Goal: Information Seeking & Learning: Learn about a topic

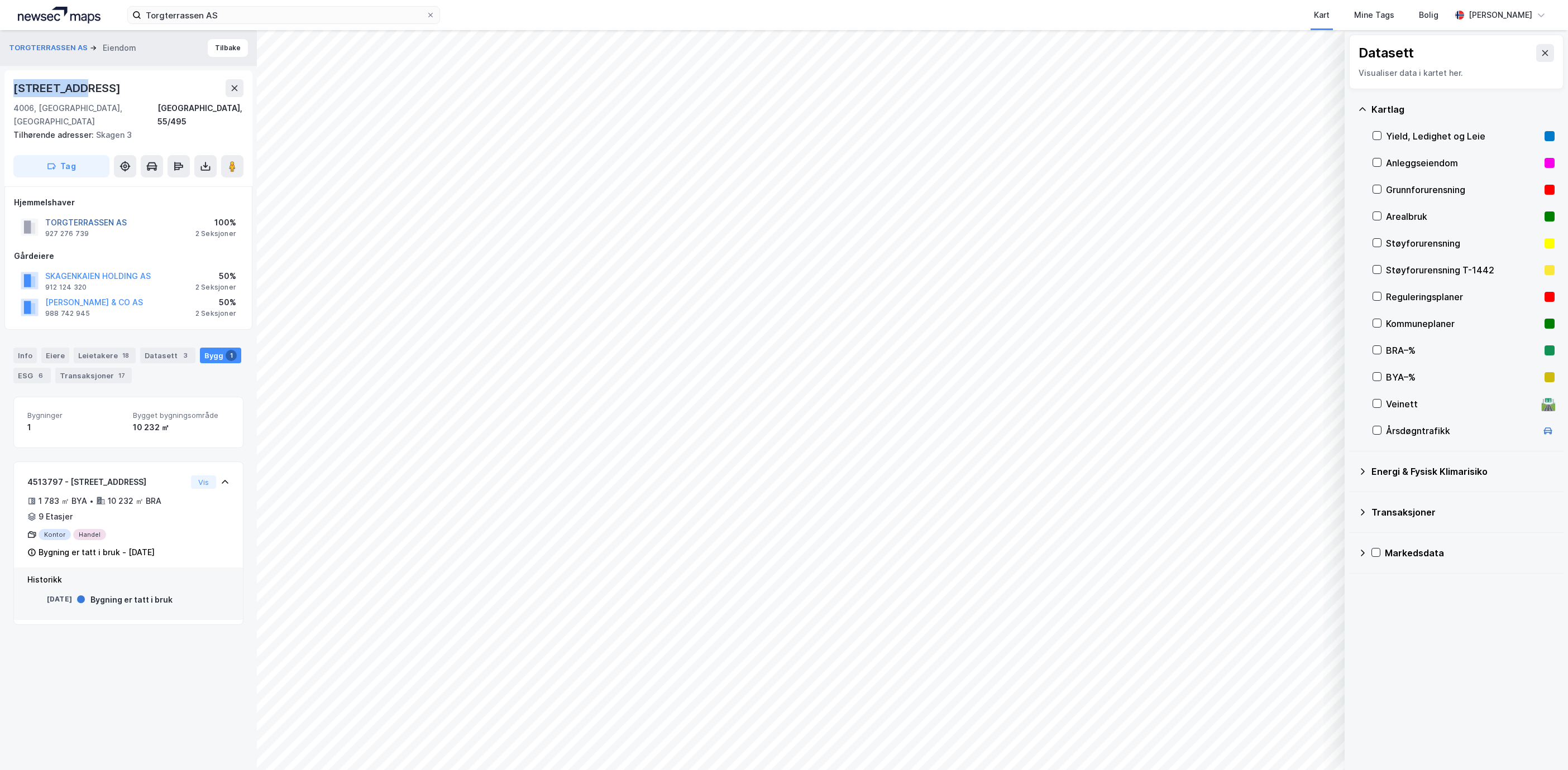
click at [0, 0] on button "TORGTERRASSEN AS" at bounding box center [0, 0] width 0 height 0
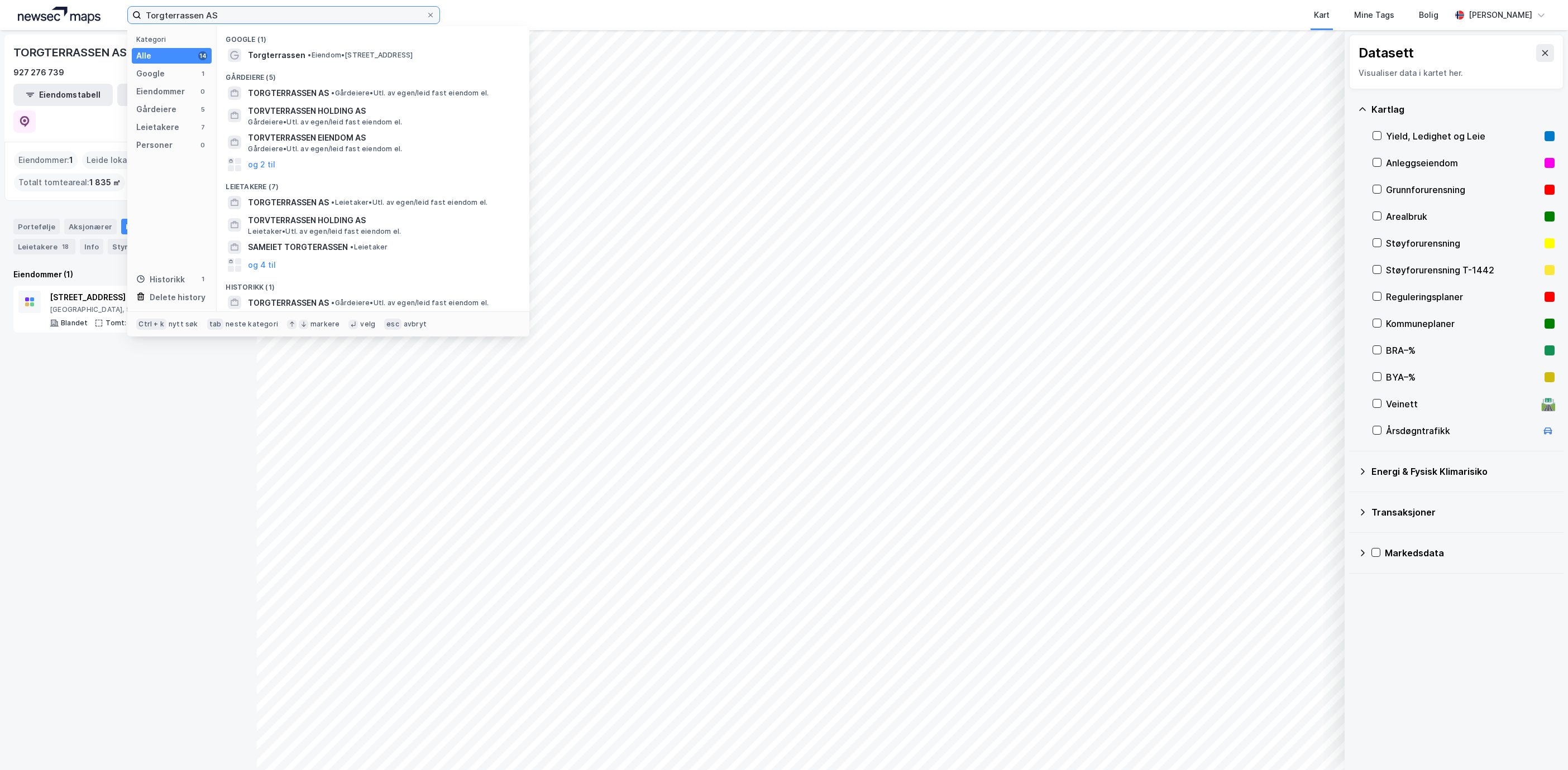
drag, startPoint x: 245, startPoint y: 10, endPoint x: -68, endPoint y: -2, distance: 313.2
click at [0, 0] on html "Torgterrassen AS Kategori Alle 14 Google 1 Eiendommer 0 Gårdeiere 5 Leietakere …" at bounding box center [784, 385] width 1568 height 770
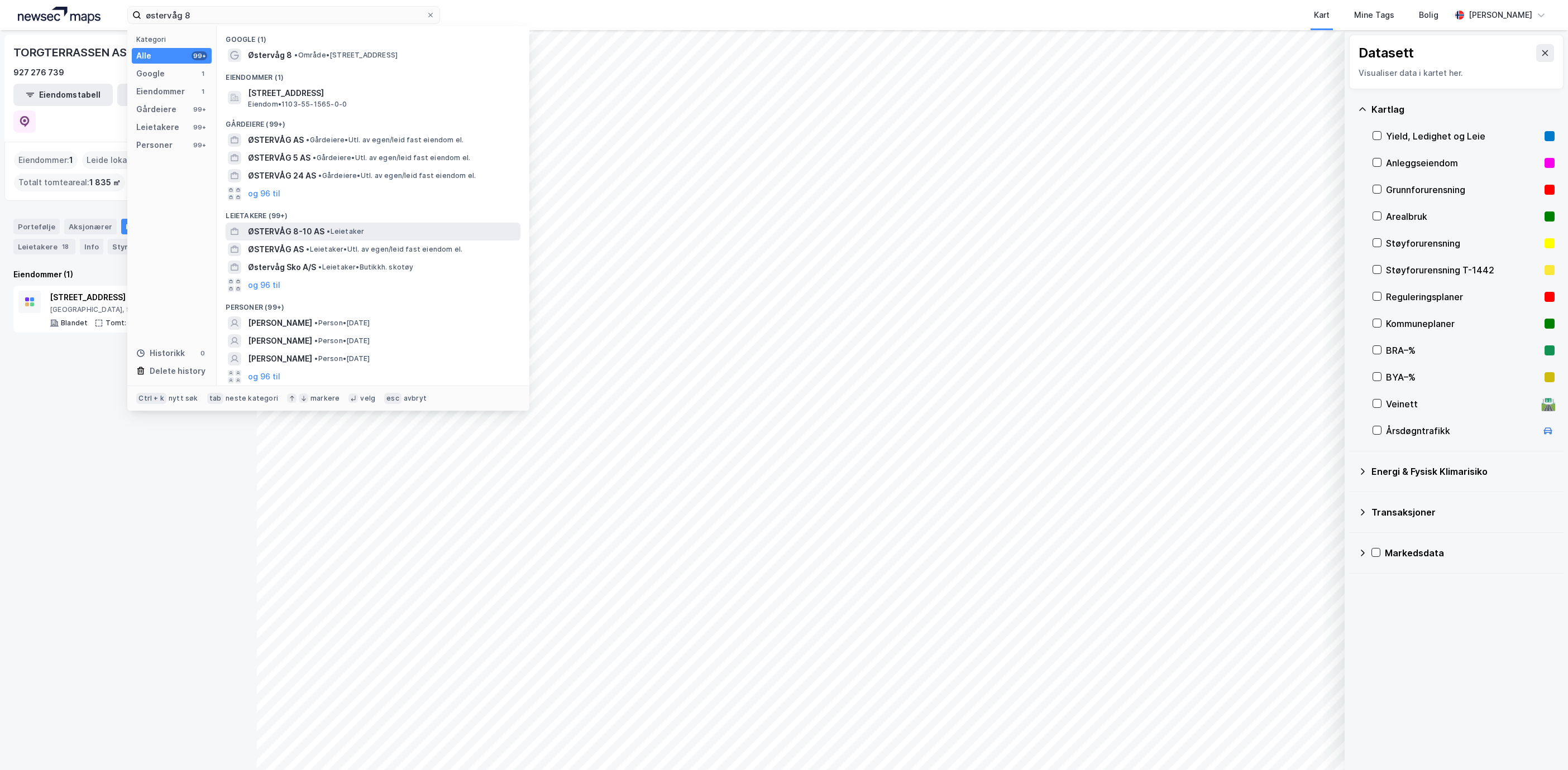
click at [305, 230] on span "ØSTERVÅG 8-10 AS" at bounding box center [286, 231] width 77 height 14
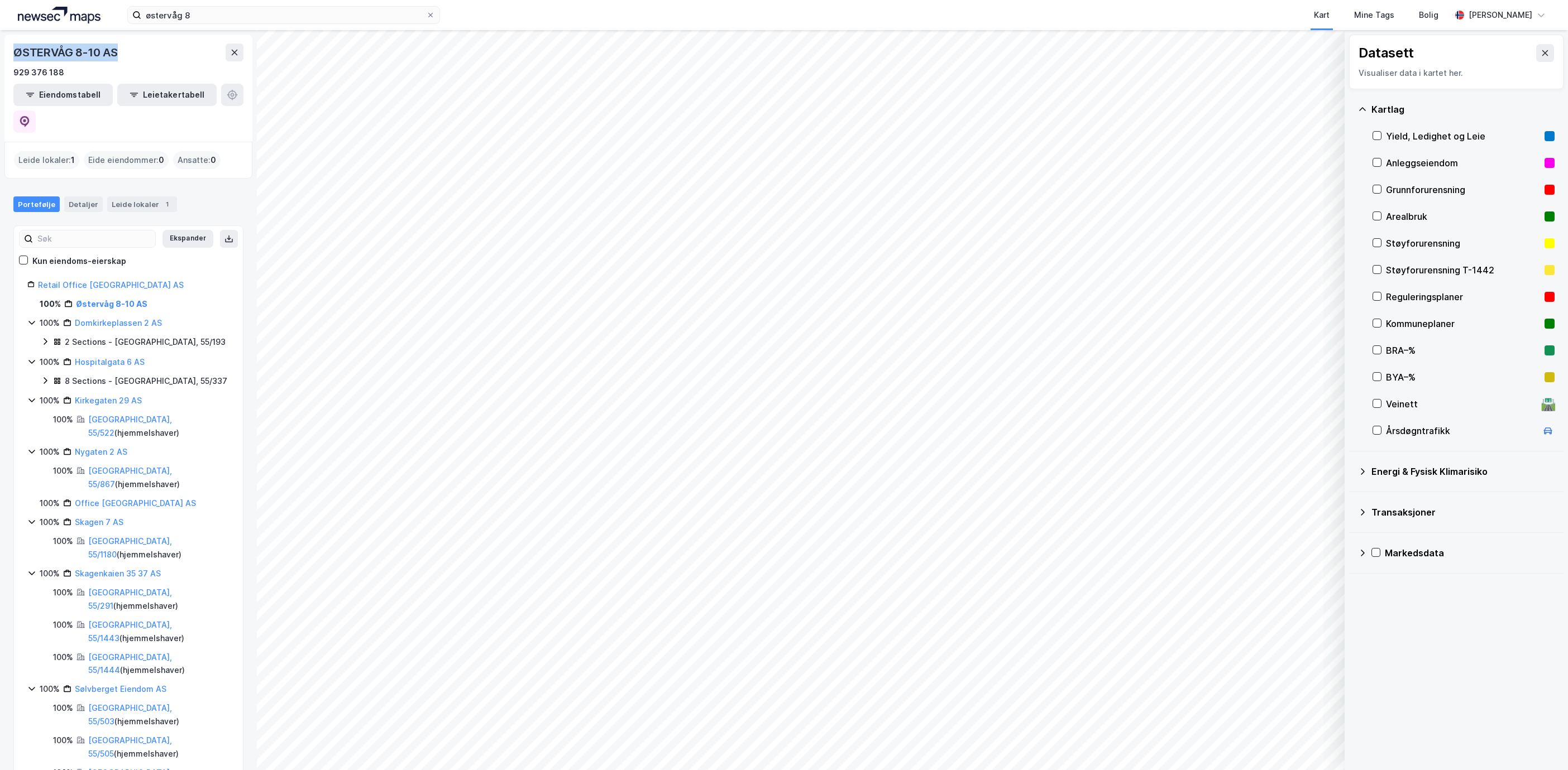
drag, startPoint x: 129, startPoint y: 50, endPoint x: 15, endPoint y: 54, distance: 114.1
click at [15, 54] on div "ØSTERVÅG 8-10 AS" at bounding box center [128, 52] width 230 height 18
drag, startPoint x: 64, startPoint y: 76, endPoint x: 6, endPoint y: 77, distance: 58.0
click at [6, 77] on div "ØSTERVÅG 8-10 AS 929 376 188 Eiendomstabell Leietakertabell" at bounding box center [128, 87] width 248 height 107
copy div "929 376 188"
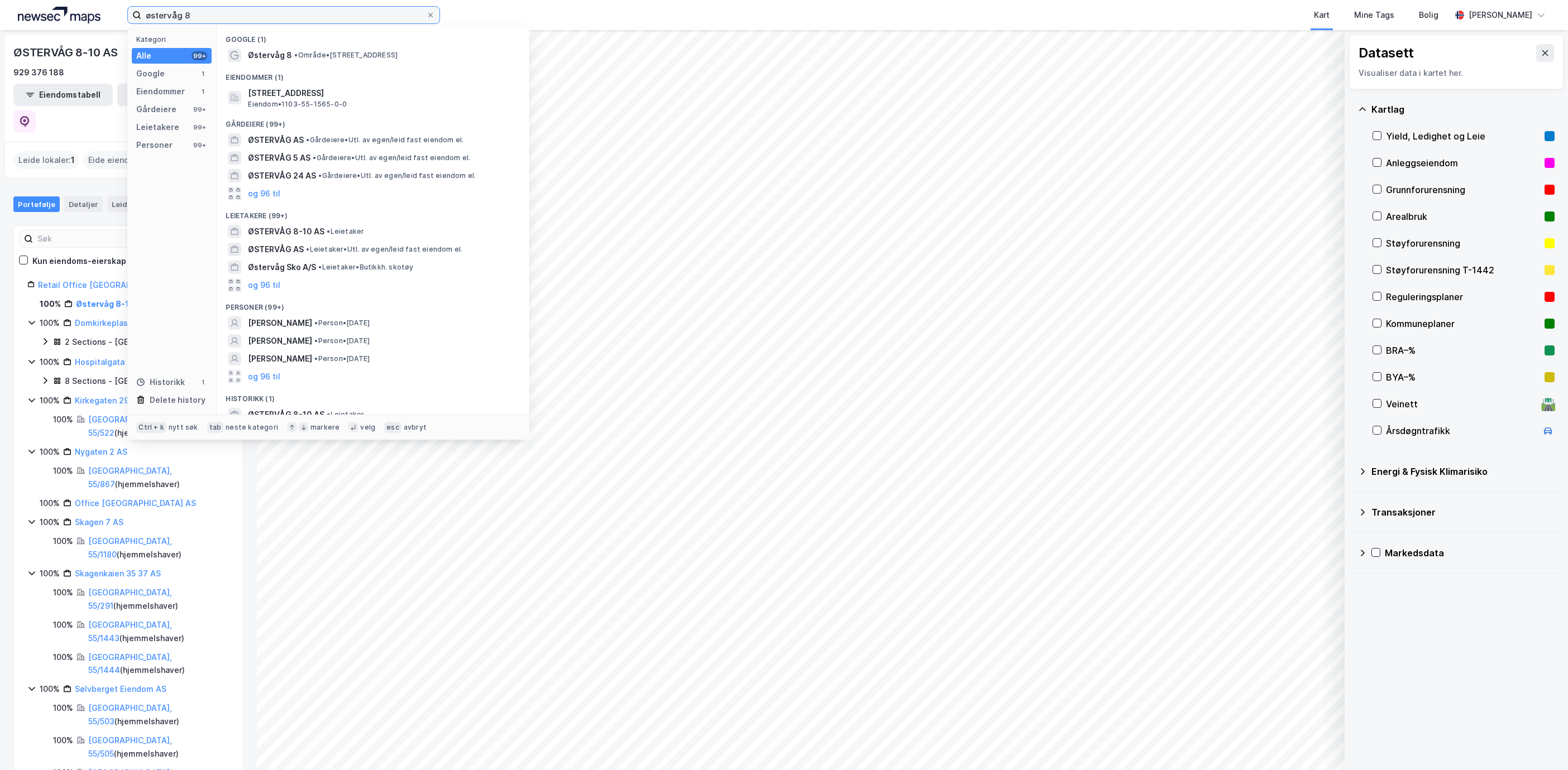
click at [230, 11] on input "østervåg 8" at bounding box center [284, 14] width 285 height 17
drag, startPoint x: 230, startPoint y: 11, endPoint x: 72, endPoint y: 4, distance: 158.2
click at [72, 4] on div "østervåg 8 Kategori Alle 99+ Google 1 Eiendommer 1 Gårdeiere 99+ Leietakere 99+…" at bounding box center [784, 14] width 1568 height 30
paste input "929 376 18"
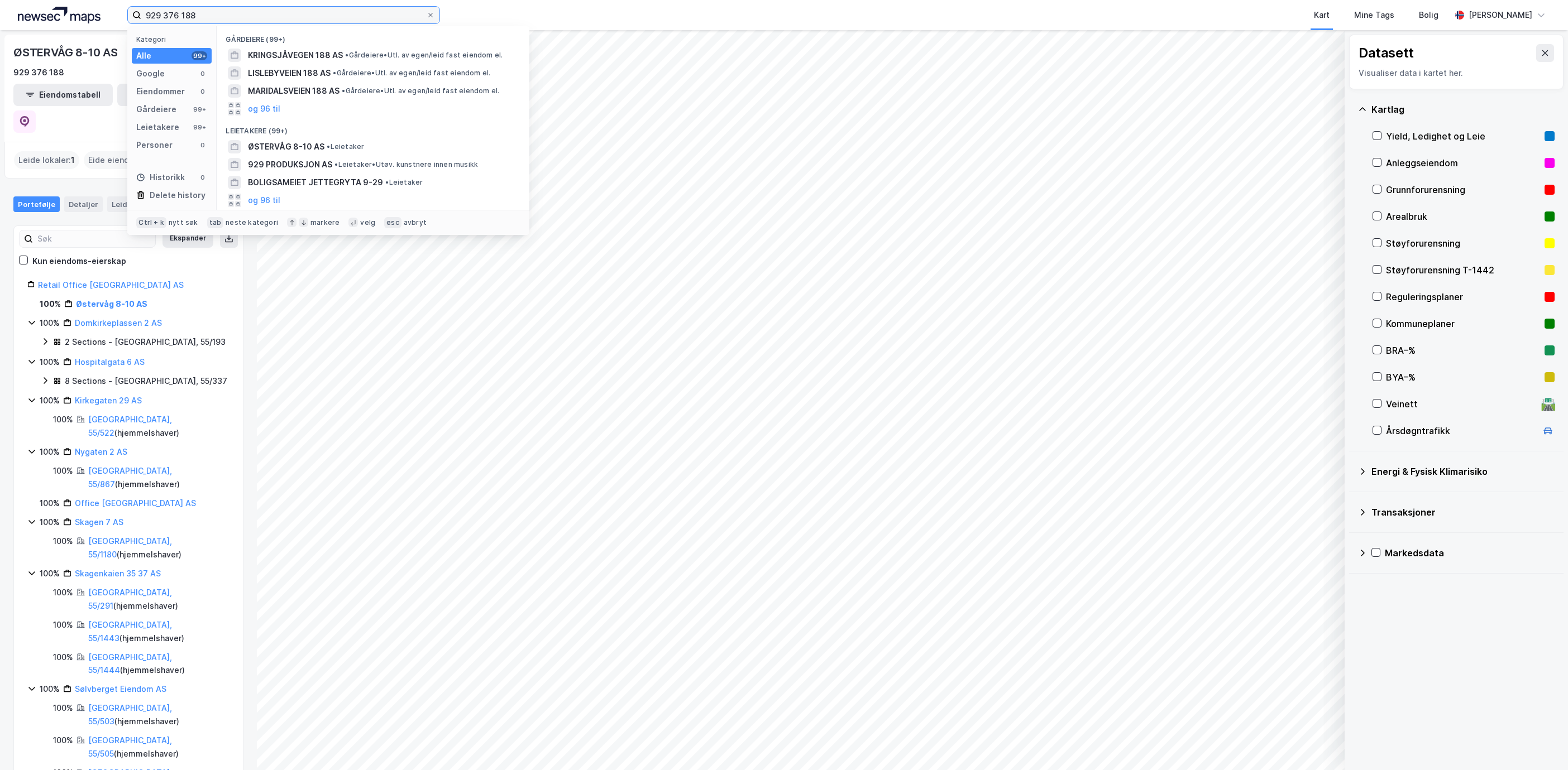
click at [185, 17] on input "929 376 188" at bounding box center [284, 14] width 285 height 17
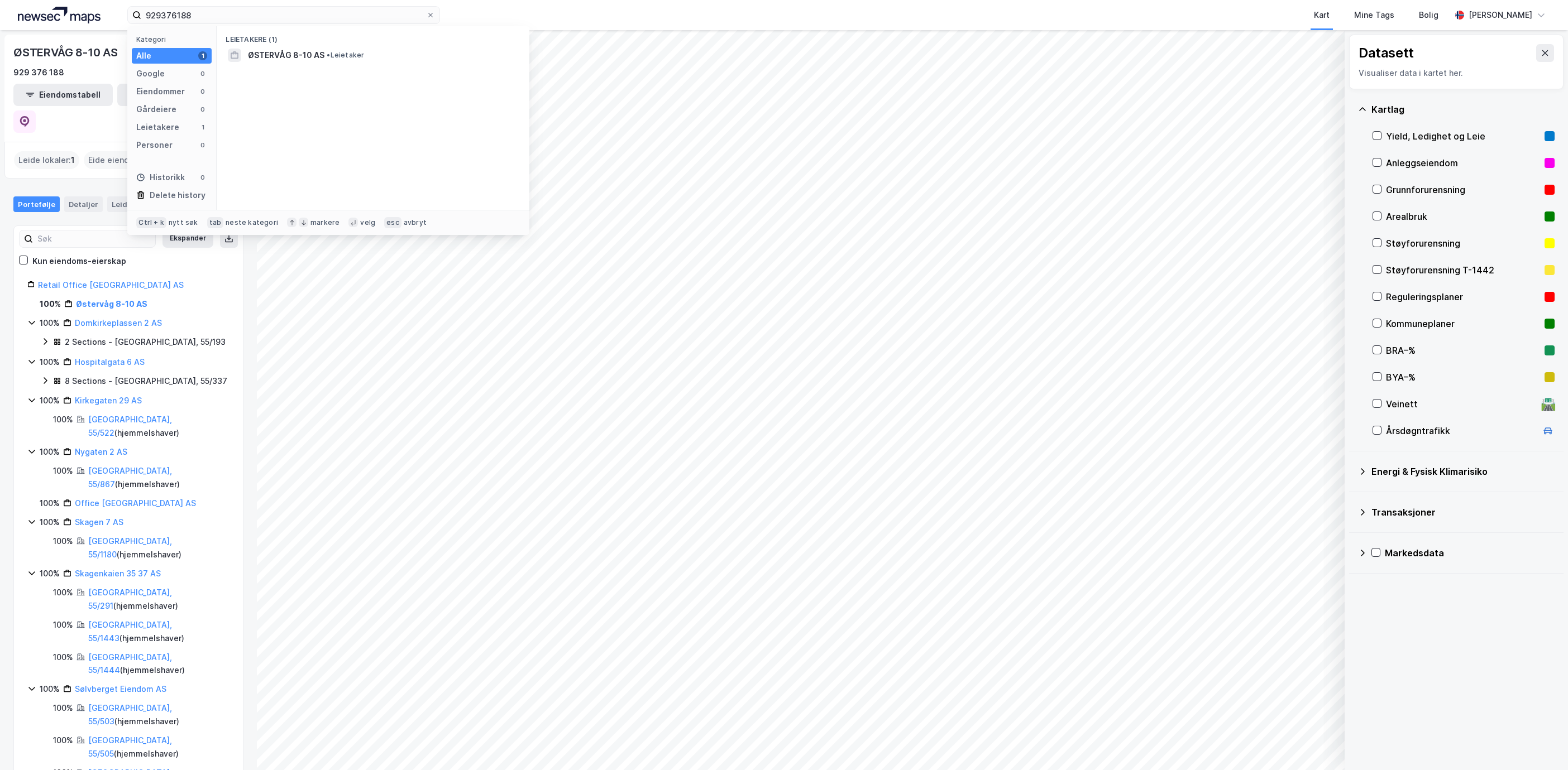
click at [324, 2] on div "929376188 Kategori Alle 1 Google 0 Eiendommer 0 Gårdeiere 0 Leietakere 1 Person…" at bounding box center [784, 14] width 1568 height 30
click at [332, 23] on input "929376188" at bounding box center [284, 14] width 285 height 17
drag, startPoint x: 224, startPoint y: 13, endPoint x: 36, endPoint y: 15, distance: 188.0
click at [36, 15] on div "929376188 Kategori Alle 1 Google 0 Eiendommer 0 Gårdeiere 0 Leietakere 1 Person…" at bounding box center [784, 14] width 1568 height 30
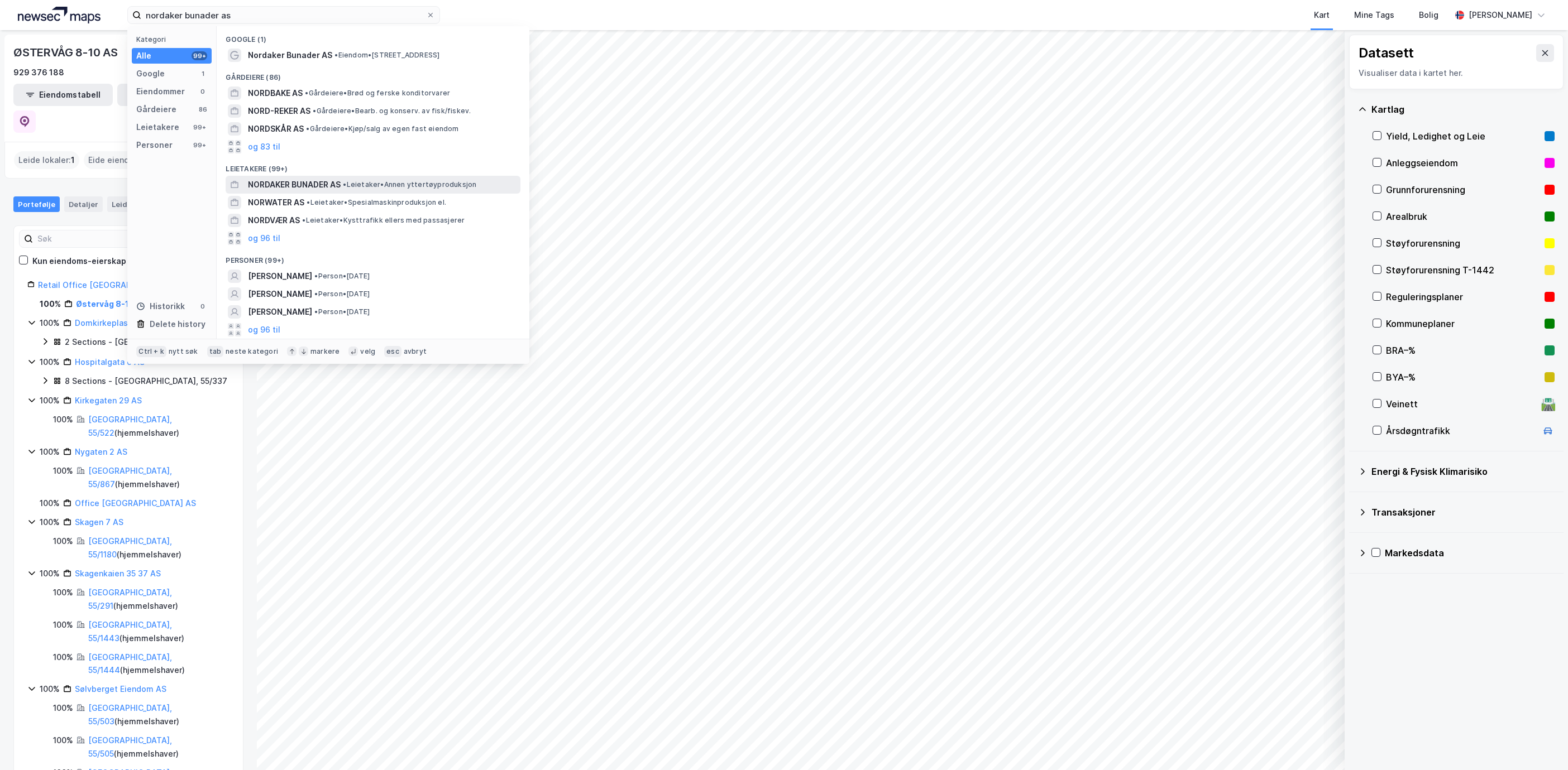
click at [288, 177] on div "NORDAKER BUNADER AS • Leietaker • Annen yttertøyproduksjon" at bounding box center [372, 185] width 295 height 18
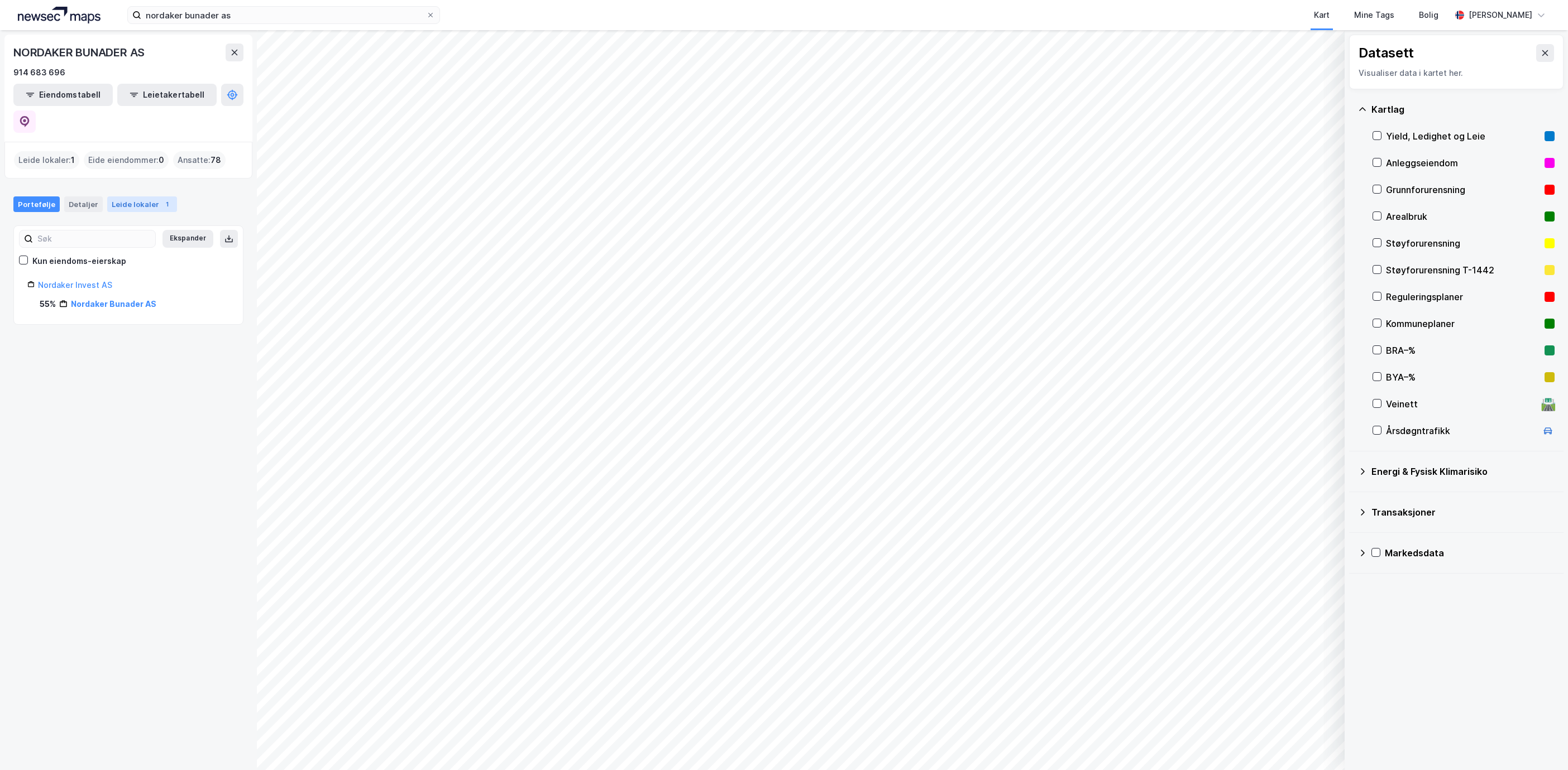
click at [132, 196] on div "Leide lokaler 1" at bounding box center [141, 204] width 69 height 15
click at [149, 267] on div "Østervåg 8" at bounding box center [141, 273] width 155 height 14
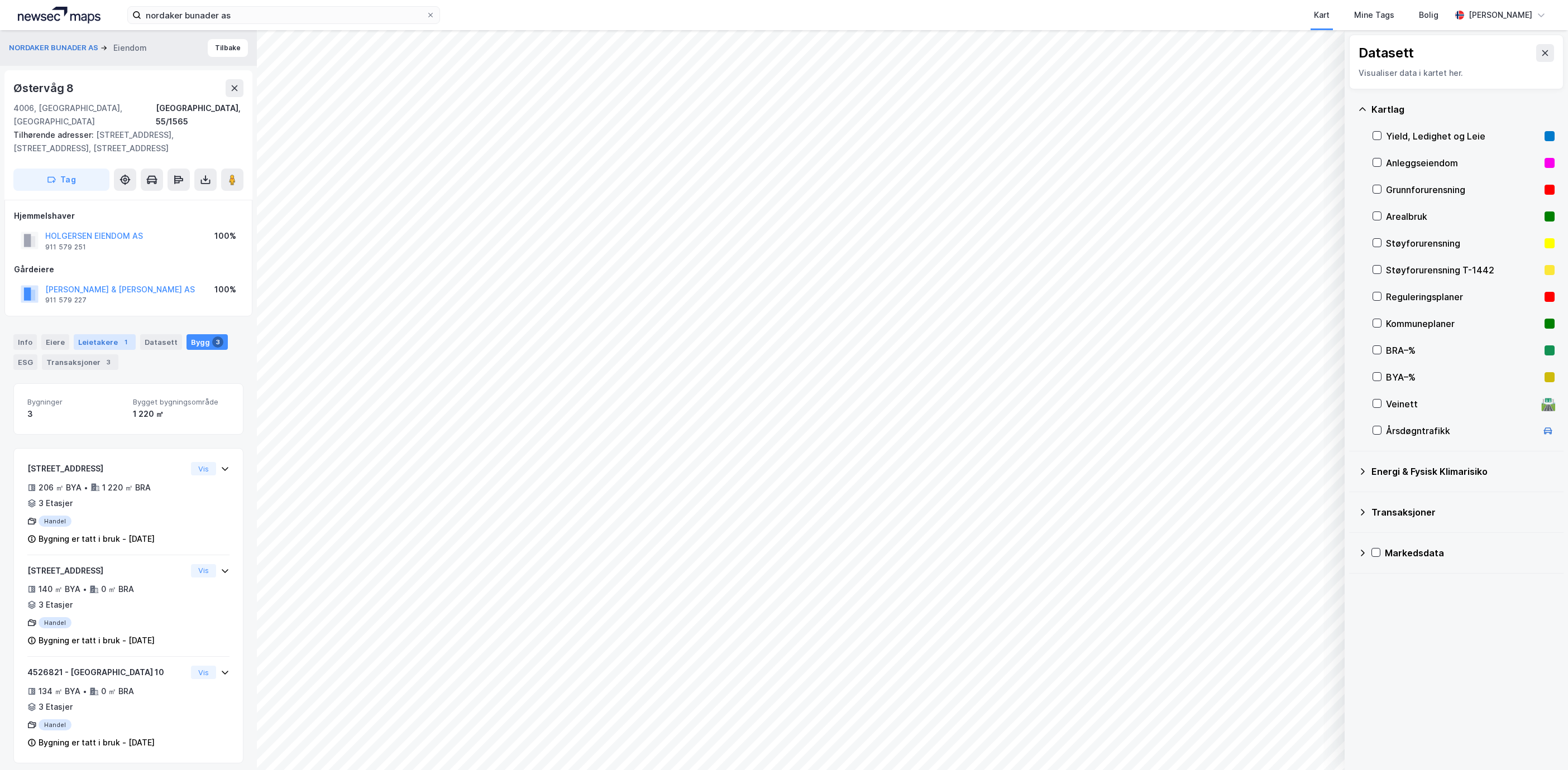
click at [92, 334] on div "Leietakere 1" at bounding box center [105, 341] width 62 height 15
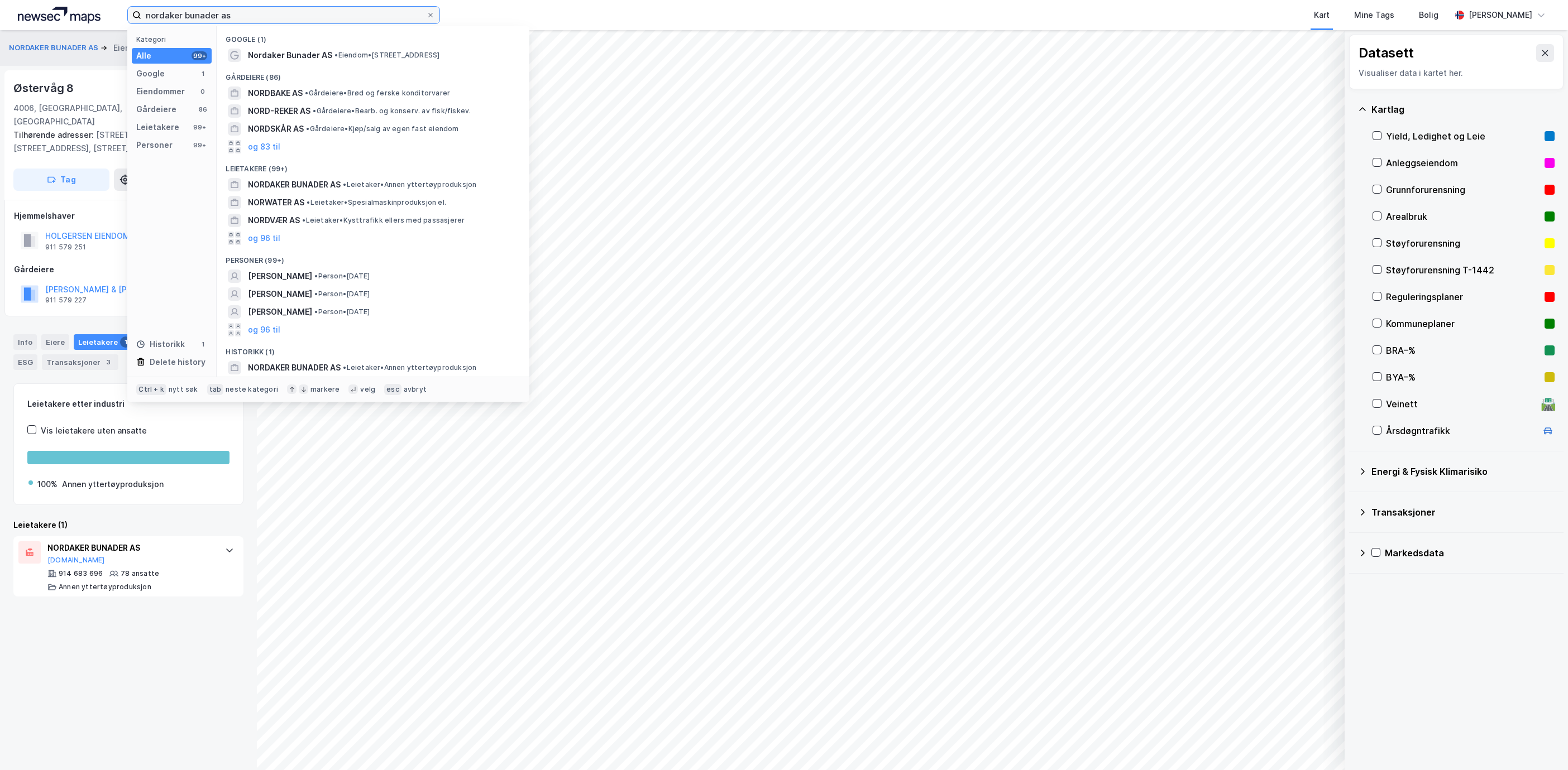
drag, startPoint x: 249, startPoint y: 12, endPoint x: 66, endPoint y: -8, distance: 184.1
click at [66, 0] on html "nordaker bunader as Kategori Alle 99+ Google 1 Eiendommer 0 Gårdeiere 86 Leieta…" at bounding box center [784, 385] width 1568 height 770
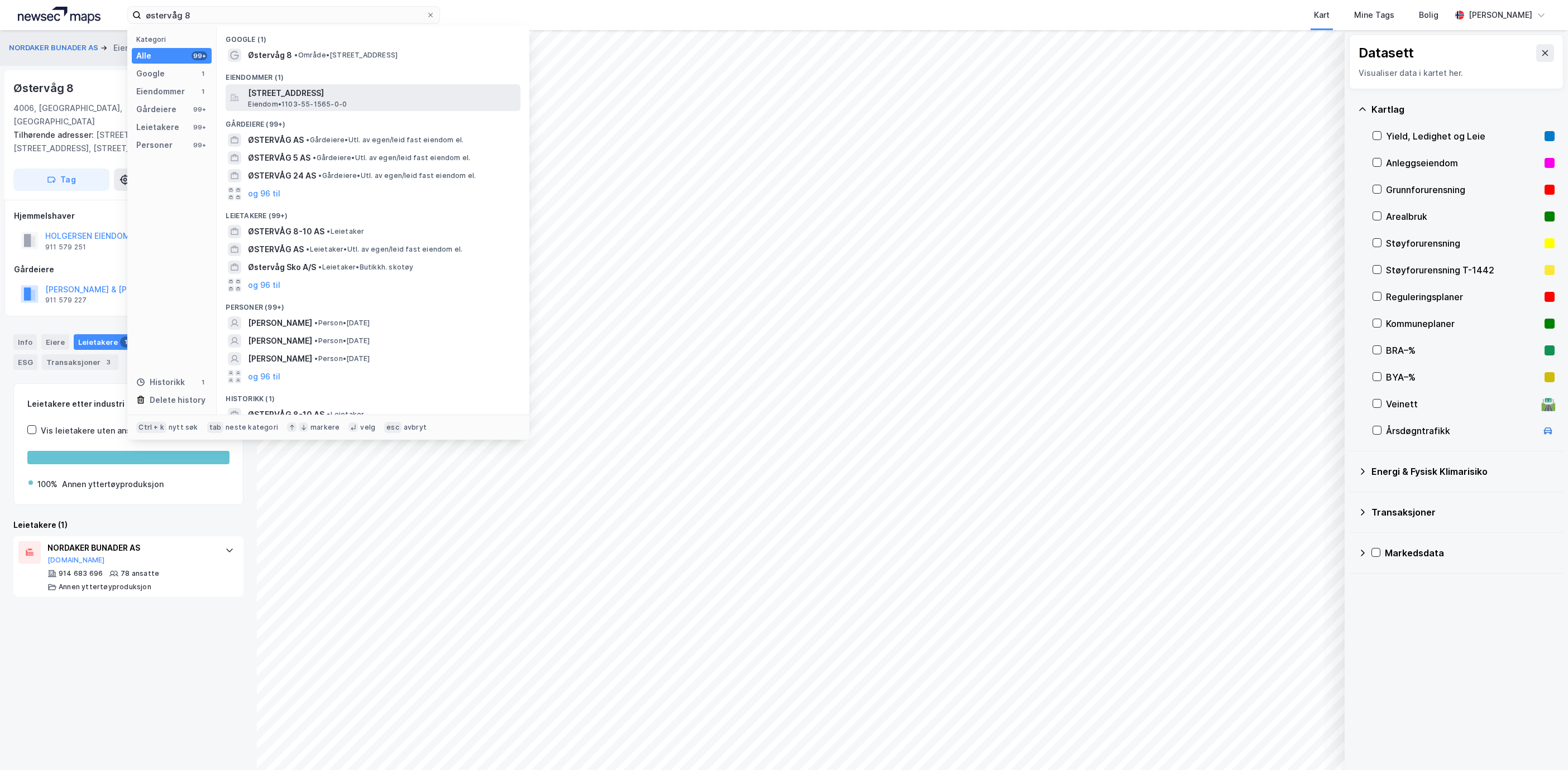
click at [343, 94] on span "[STREET_ADDRESS]" at bounding box center [381, 93] width 268 height 14
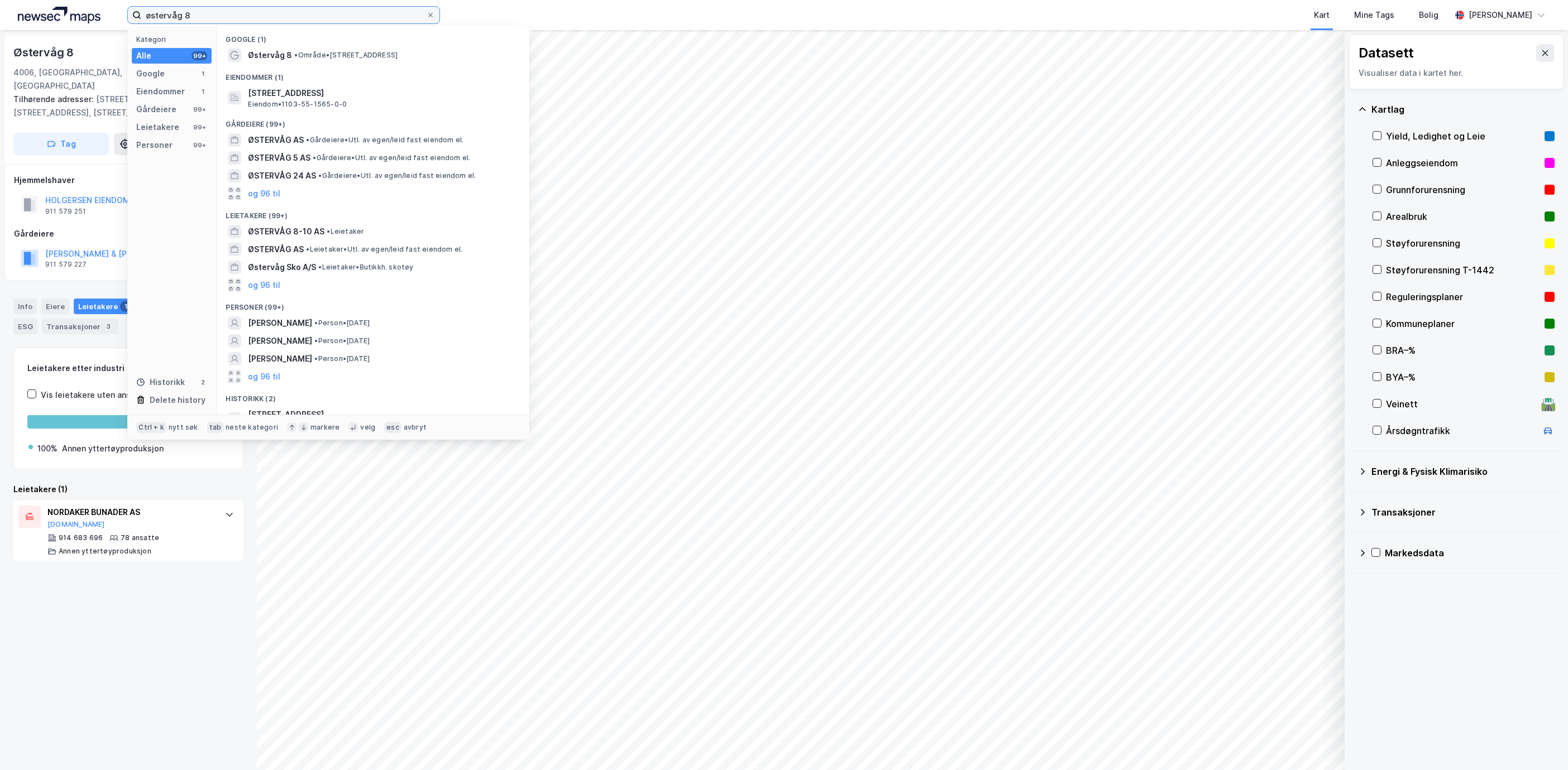
click at [211, 15] on input "østervåg 8" at bounding box center [284, 14] width 285 height 17
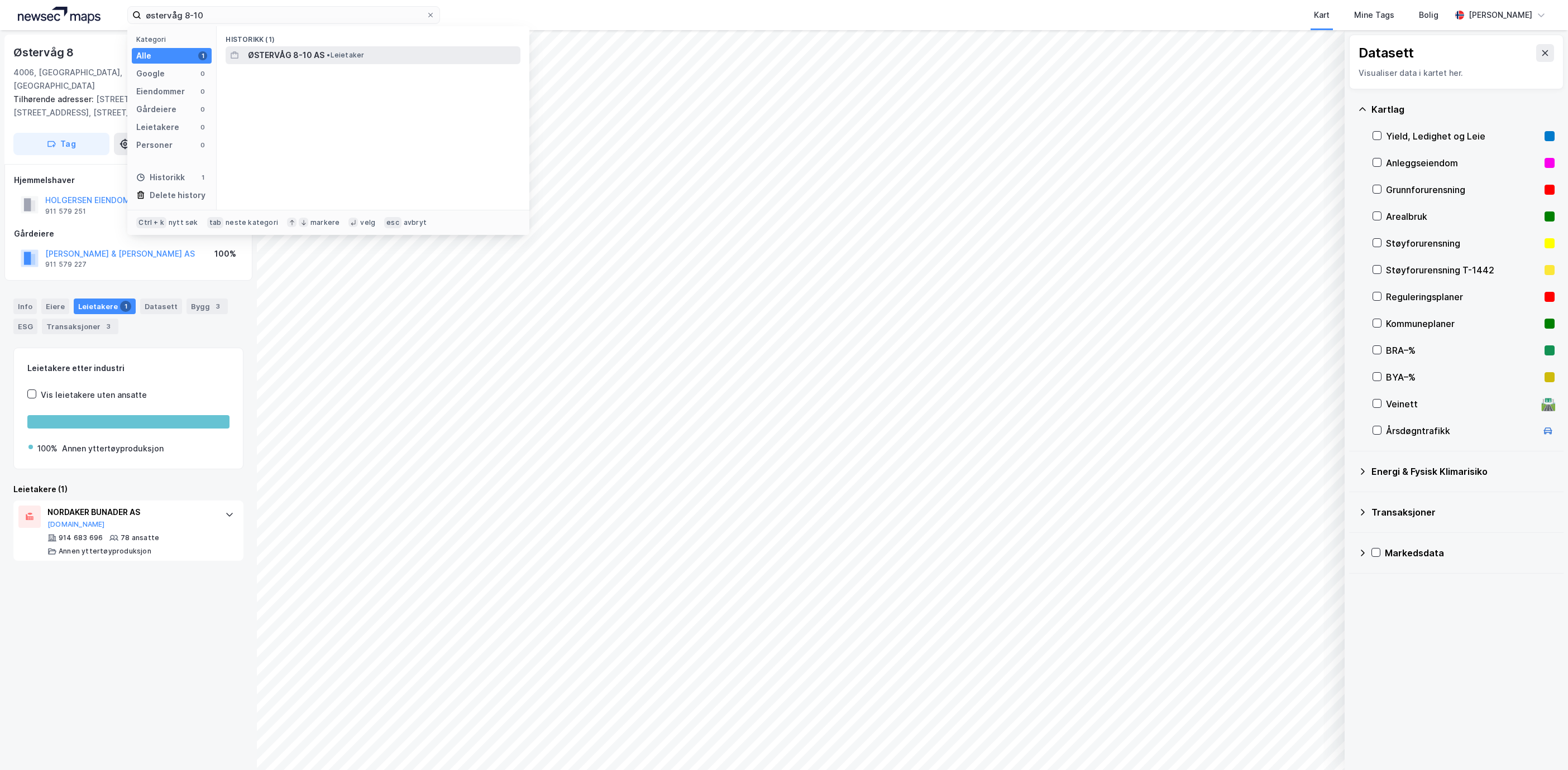
click at [300, 49] on span "ØSTERVÅG 8-10 AS" at bounding box center [286, 55] width 77 height 14
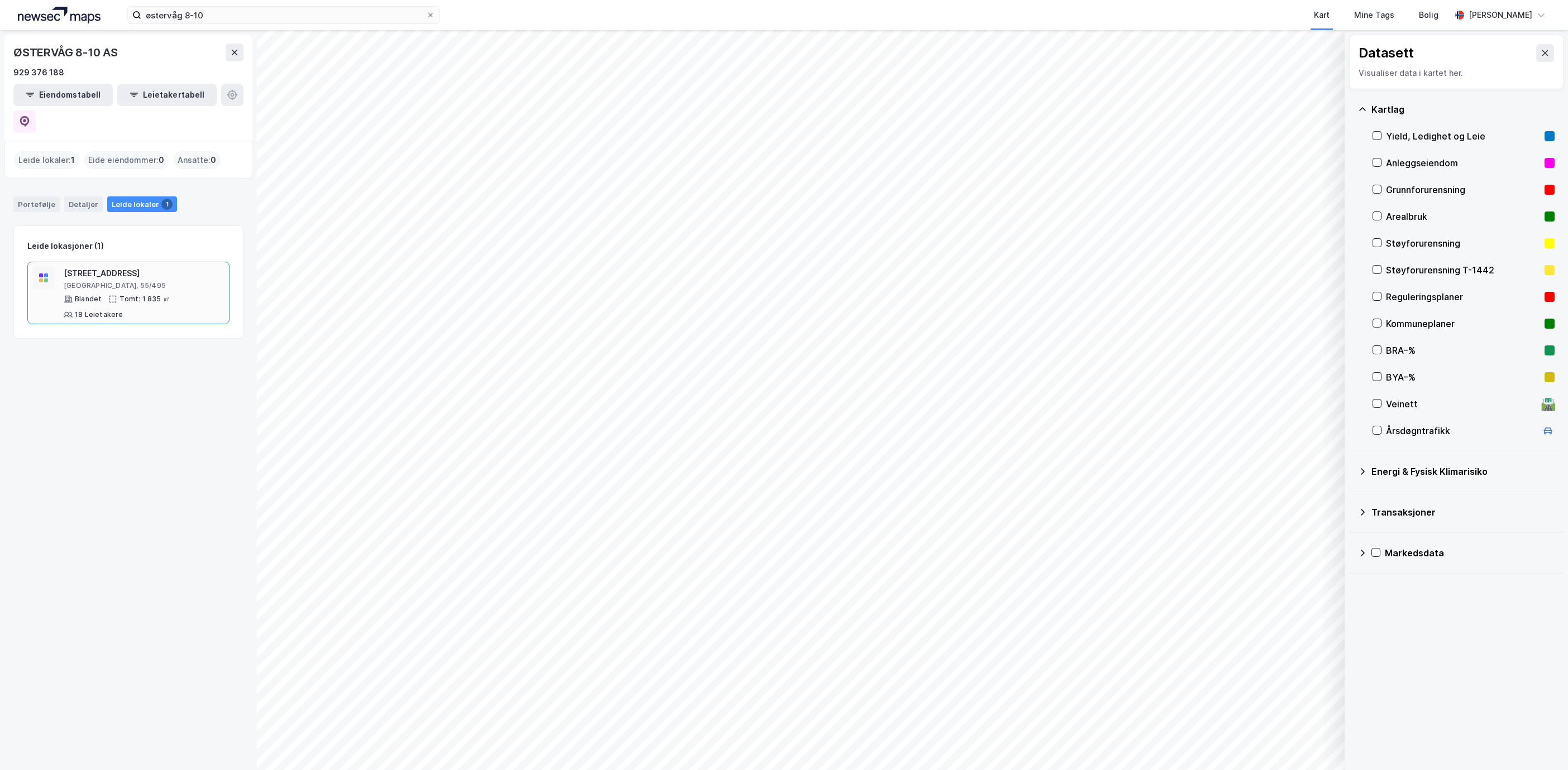
click at [195, 294] on div "Blandet Tomt: 1 835 ㎡ 18 Leietakere" at bounding box center [144, 306] width 160 height 24
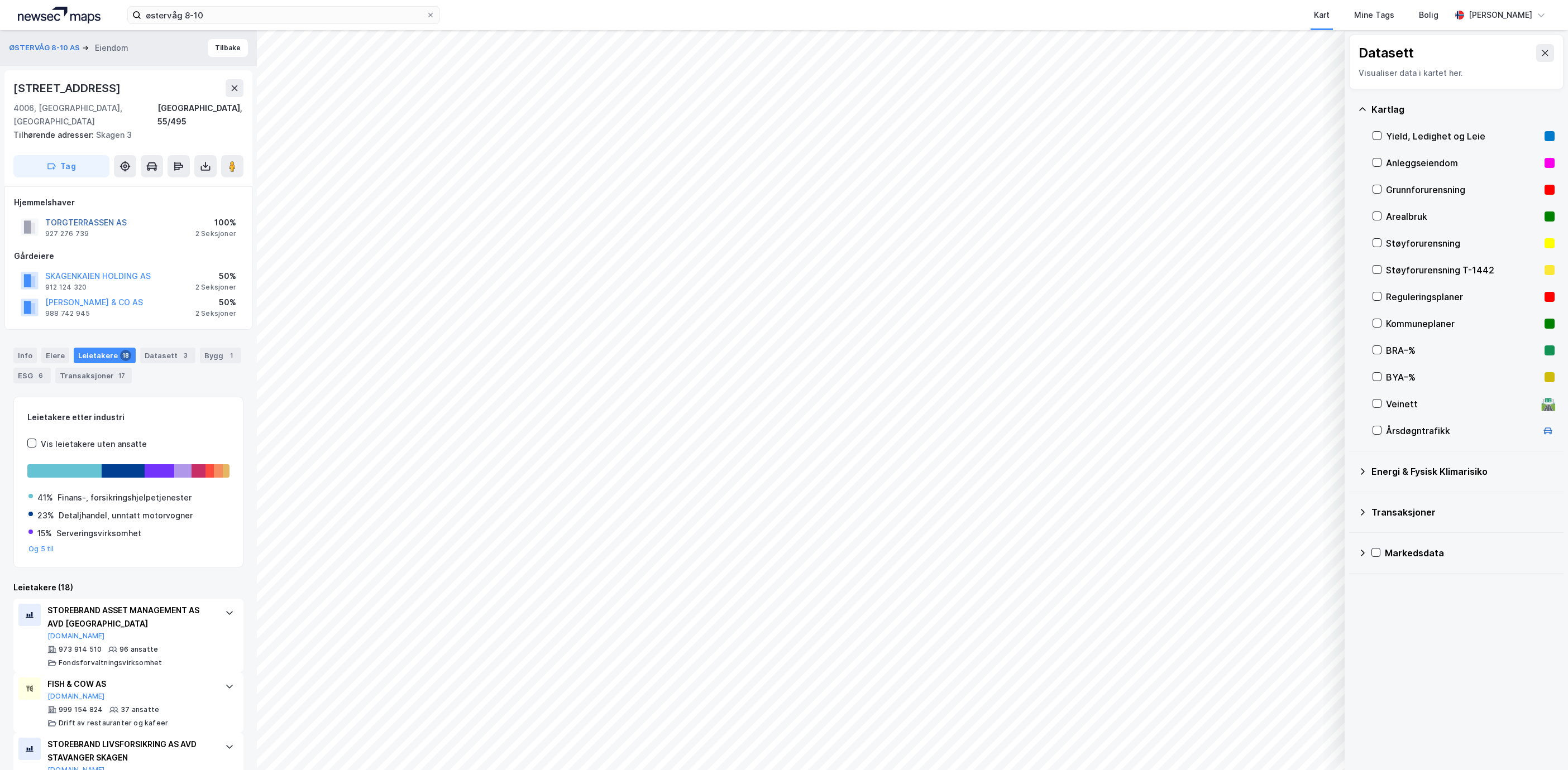
click at [0, 0] on button "TORGTERRASSEN AS" at bounding box center [0, 0] width 0 height 0
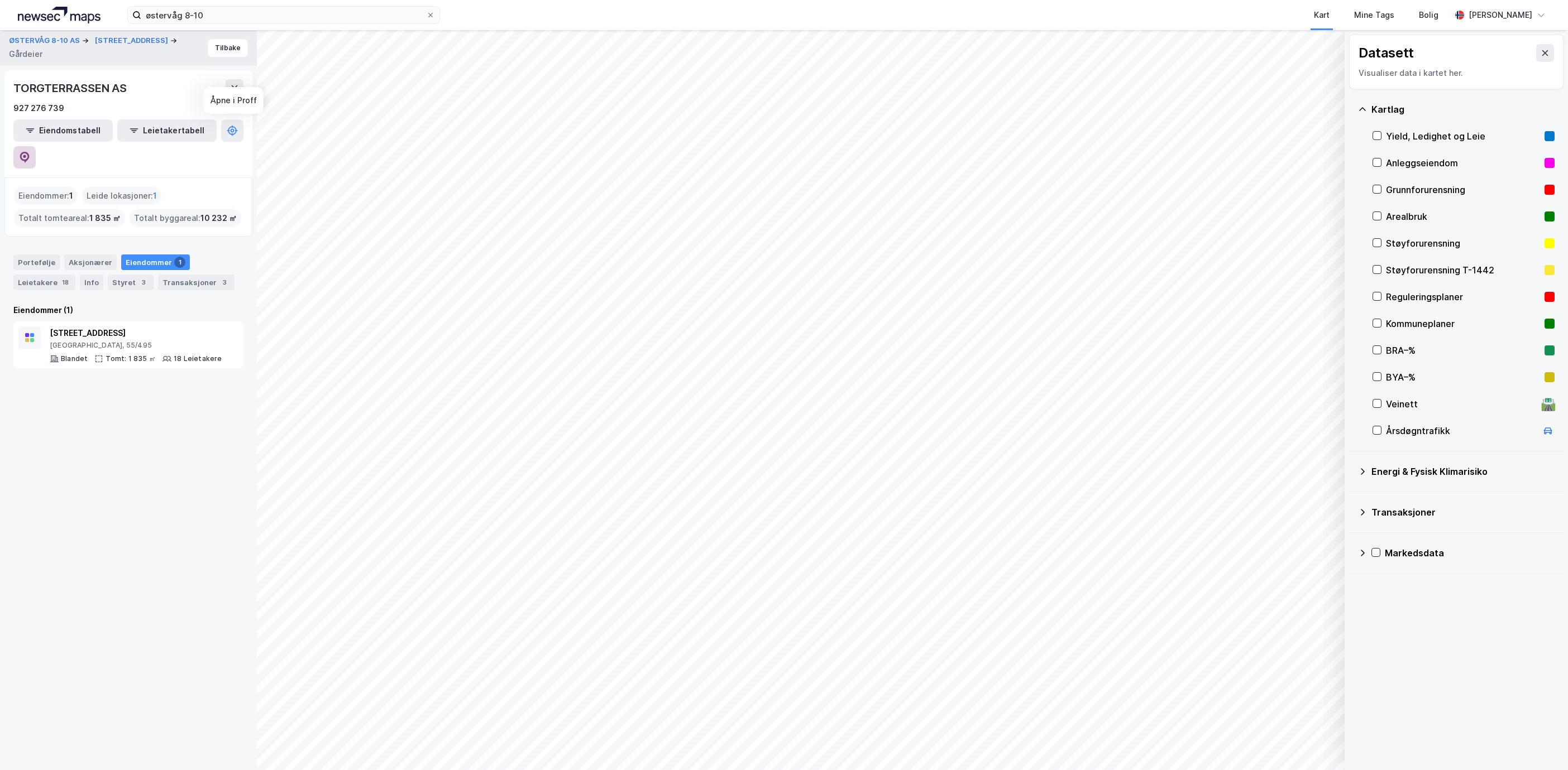
click at [30, 152] on icon at bounding box center [24, 158] width 11 height 11
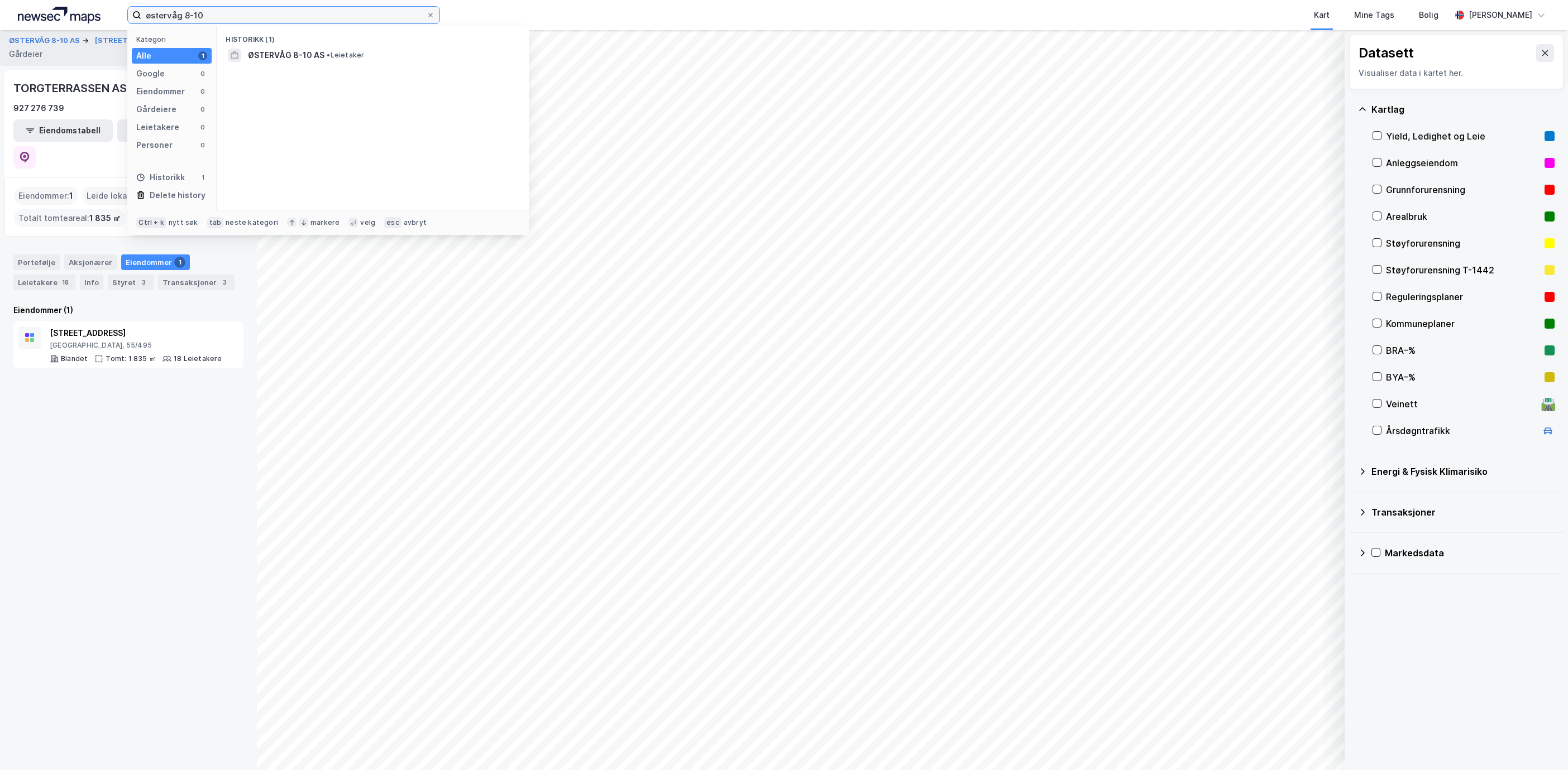
click at [297, 23] on input "østervåg 8-10" at bounding box center [284, 14] width 285 height 17
drag, startPoint x: 227, startPoint y: 22, endPoint x: 59, endPoint y: 4, distance: 169.0
click at [59, 4] on div "østervåg 8-10 Kategori Alle 1 Google 0 Eiendommer 0 Gårdeiere 0 Leietakere 0 Pe…" at bounding box center [784, 14] width 1568 height 30
paste input "929 376 188"
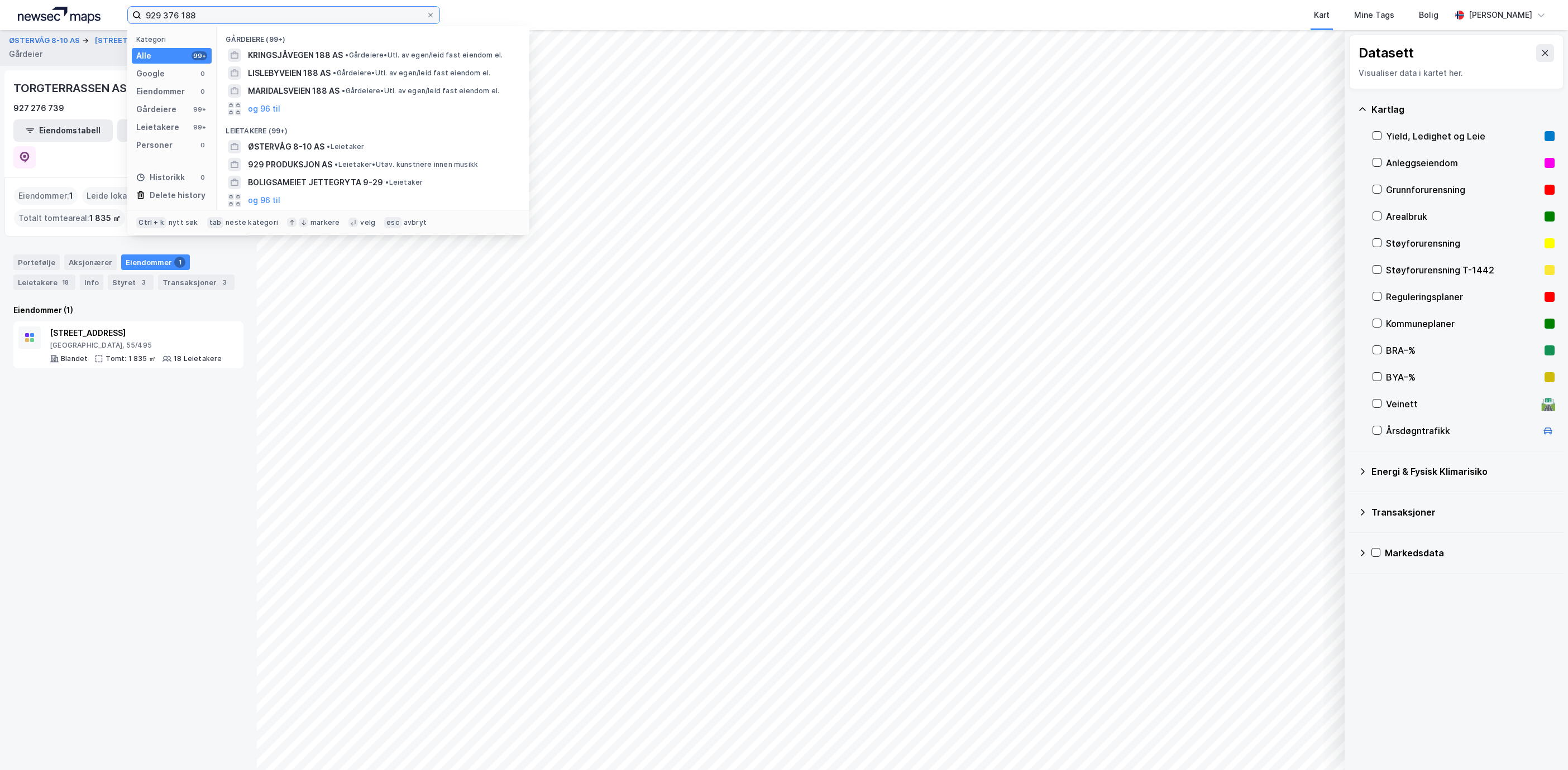
click at [183, 13] on input "929 376 188" at bounding box center [284, 14] width 285 height 17
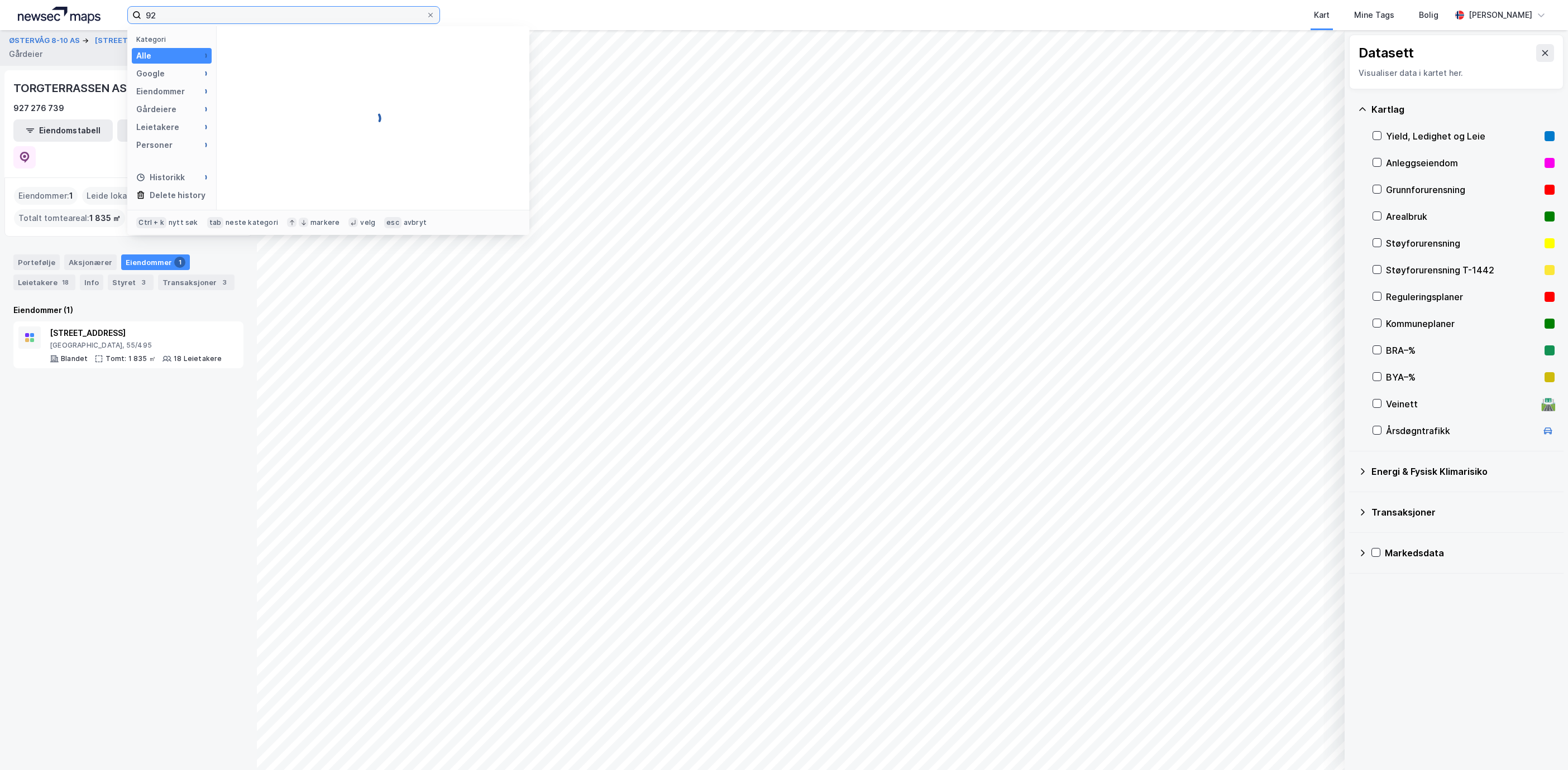
type input "9"
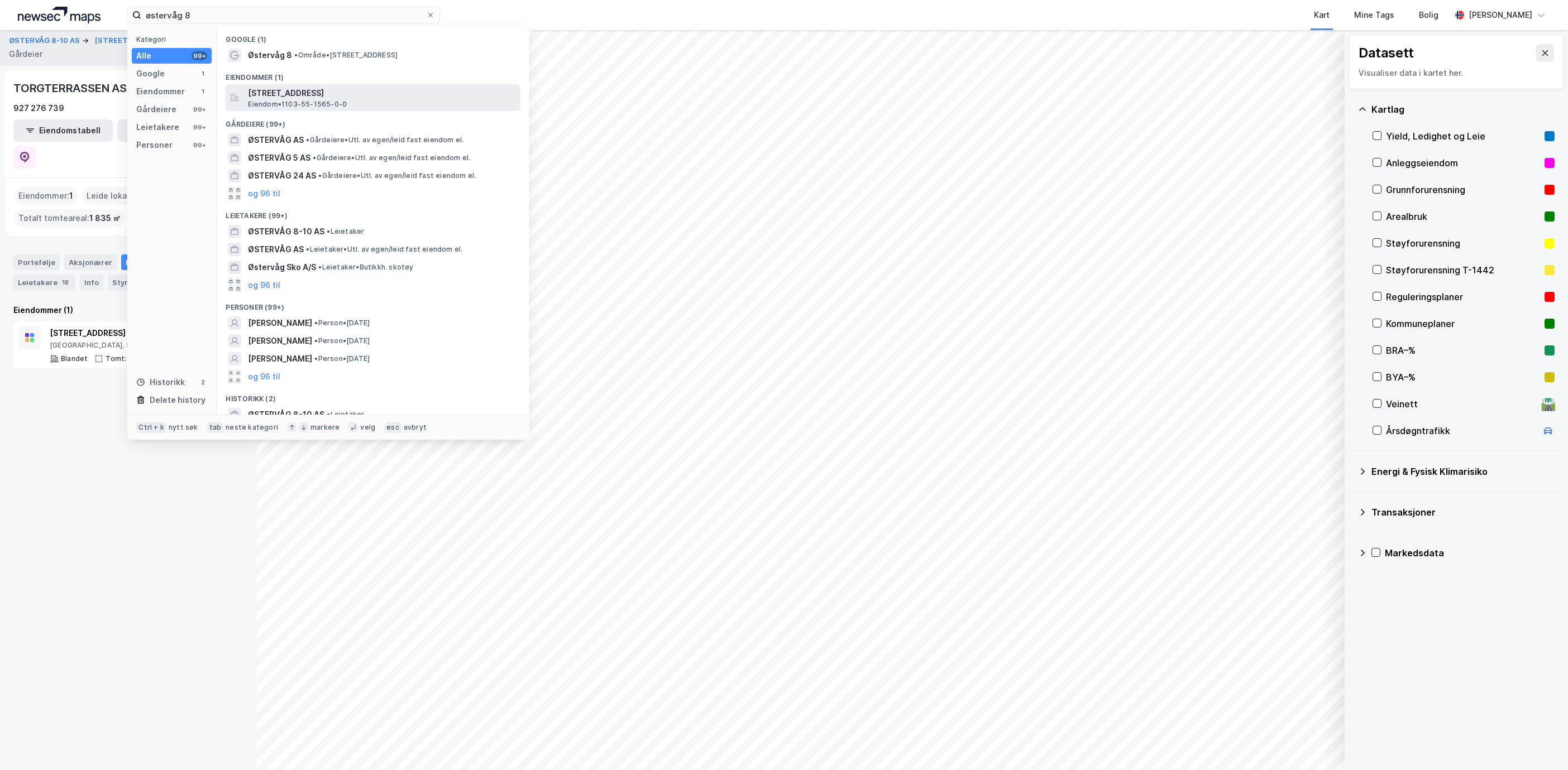
click at [272, 91] on span "[STREET_ADDRESS]" at bounding box center [381, 93] width 268 height 14
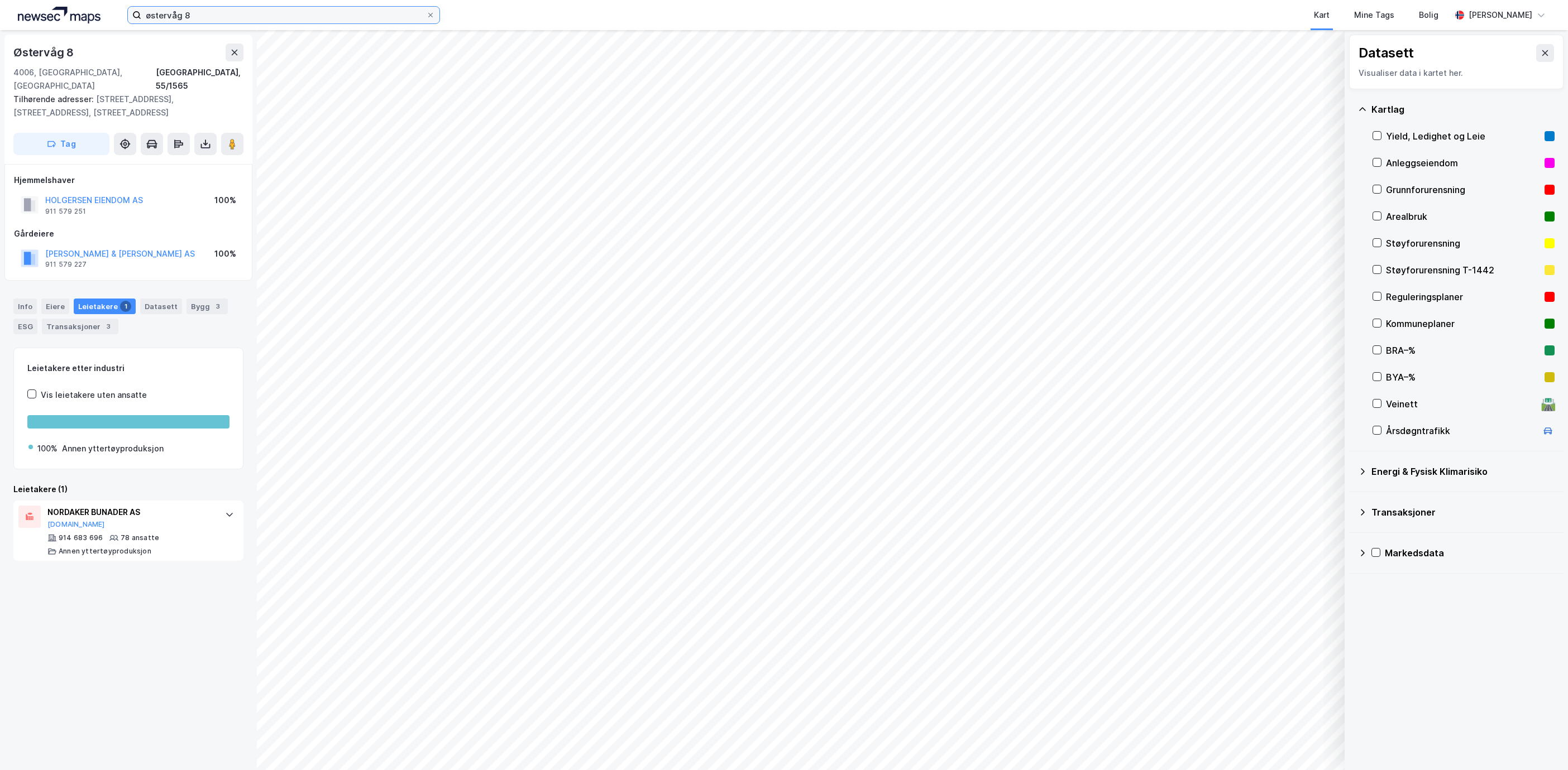
click at [222, 14] on input "østervåg 8" at bounding box center [284, 14] width 285 height 17
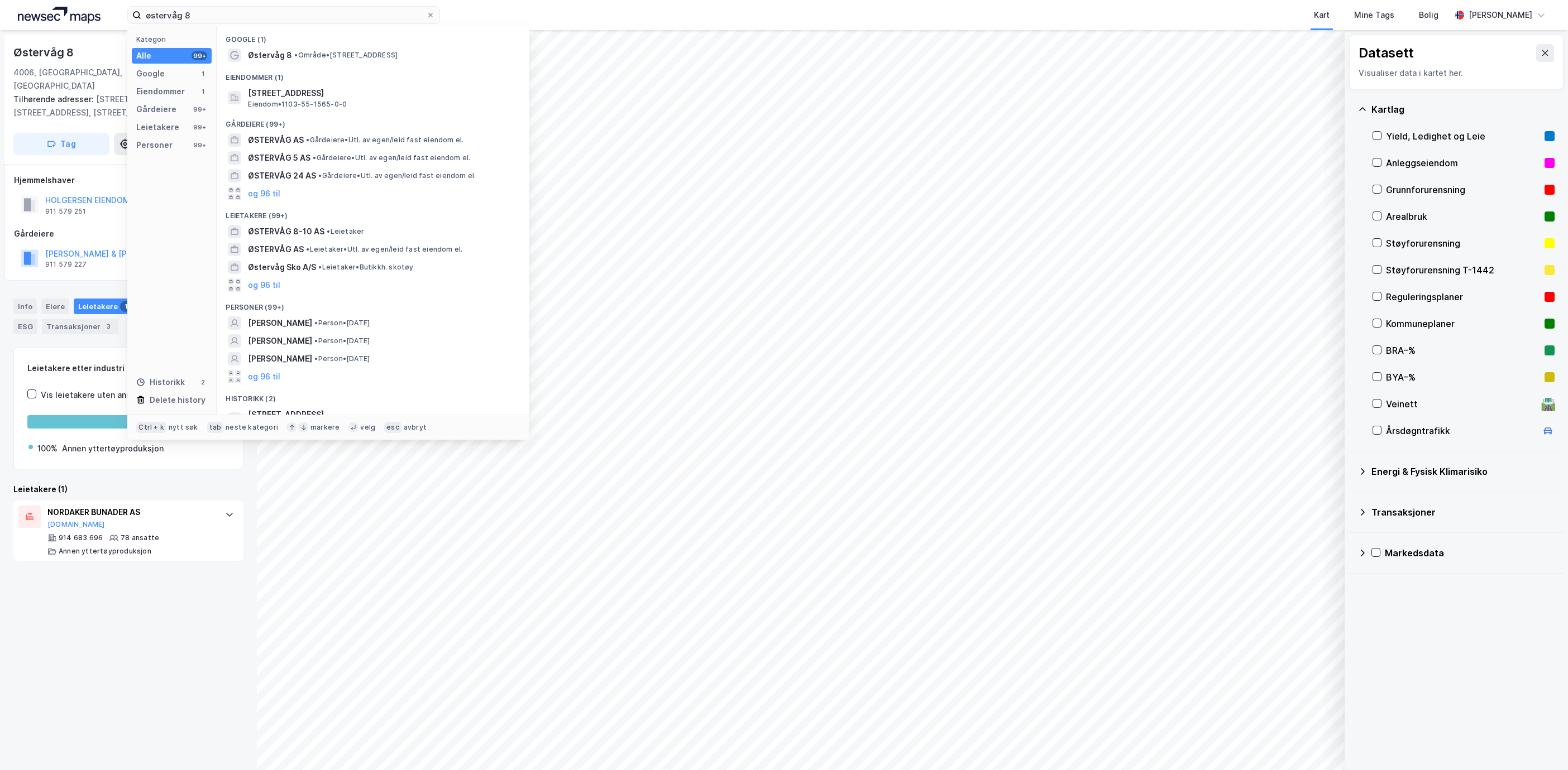
click at [187, 596] on div "[STREET_ADDRESS], 55/1565 Tilhørende adresser: [STREET_ADDRESS], [STREET_ADDRES…" at bounding box center [128, 400] width 257 height 740
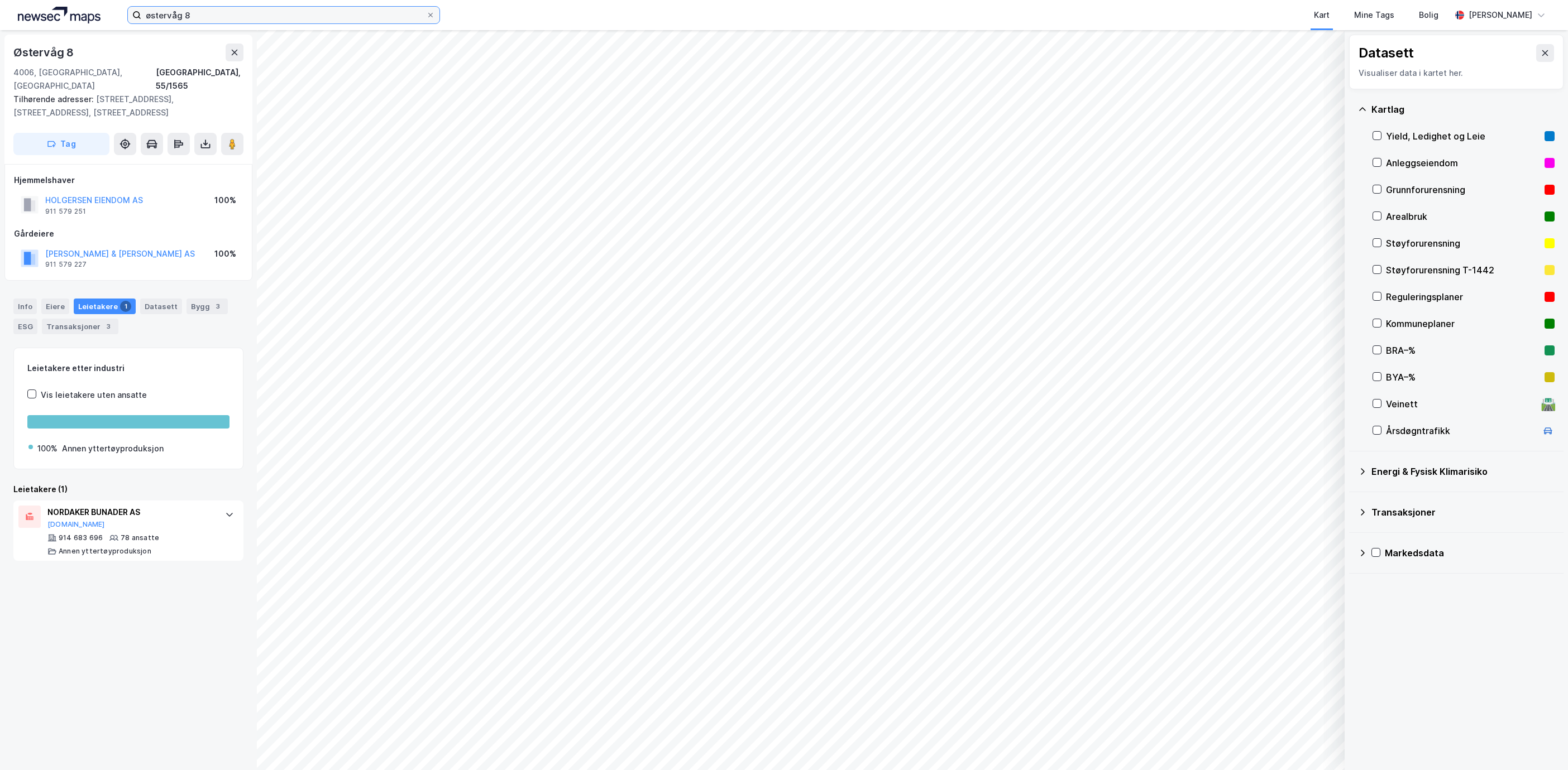
click at [251, 10] on input "østervåg 8" at bounding box center [284, 14] width 285 height 17
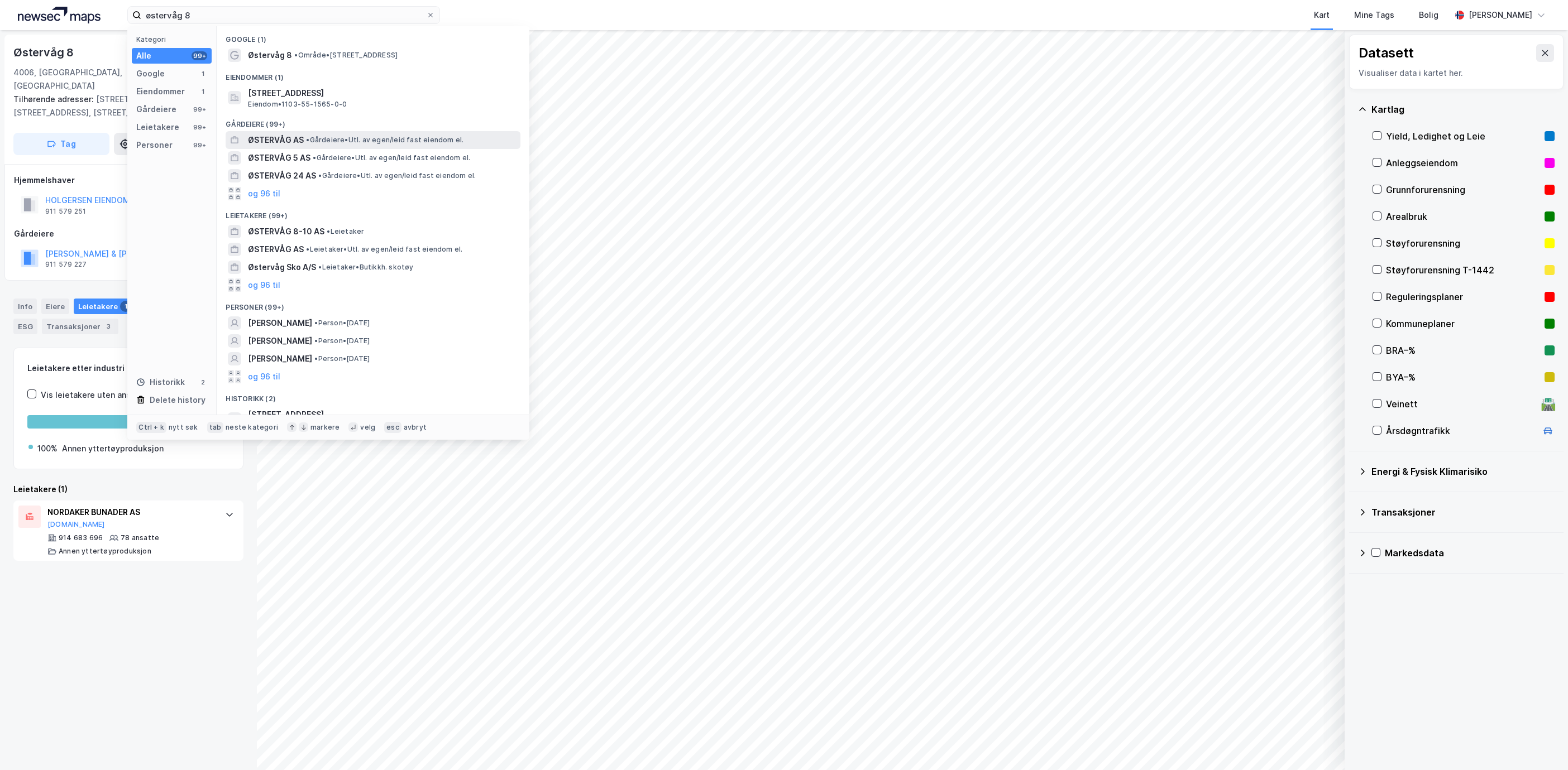
click at [264, 137] on span "ØSTERVÅG AS" at bounding box center [276, 140] width 56 height 14
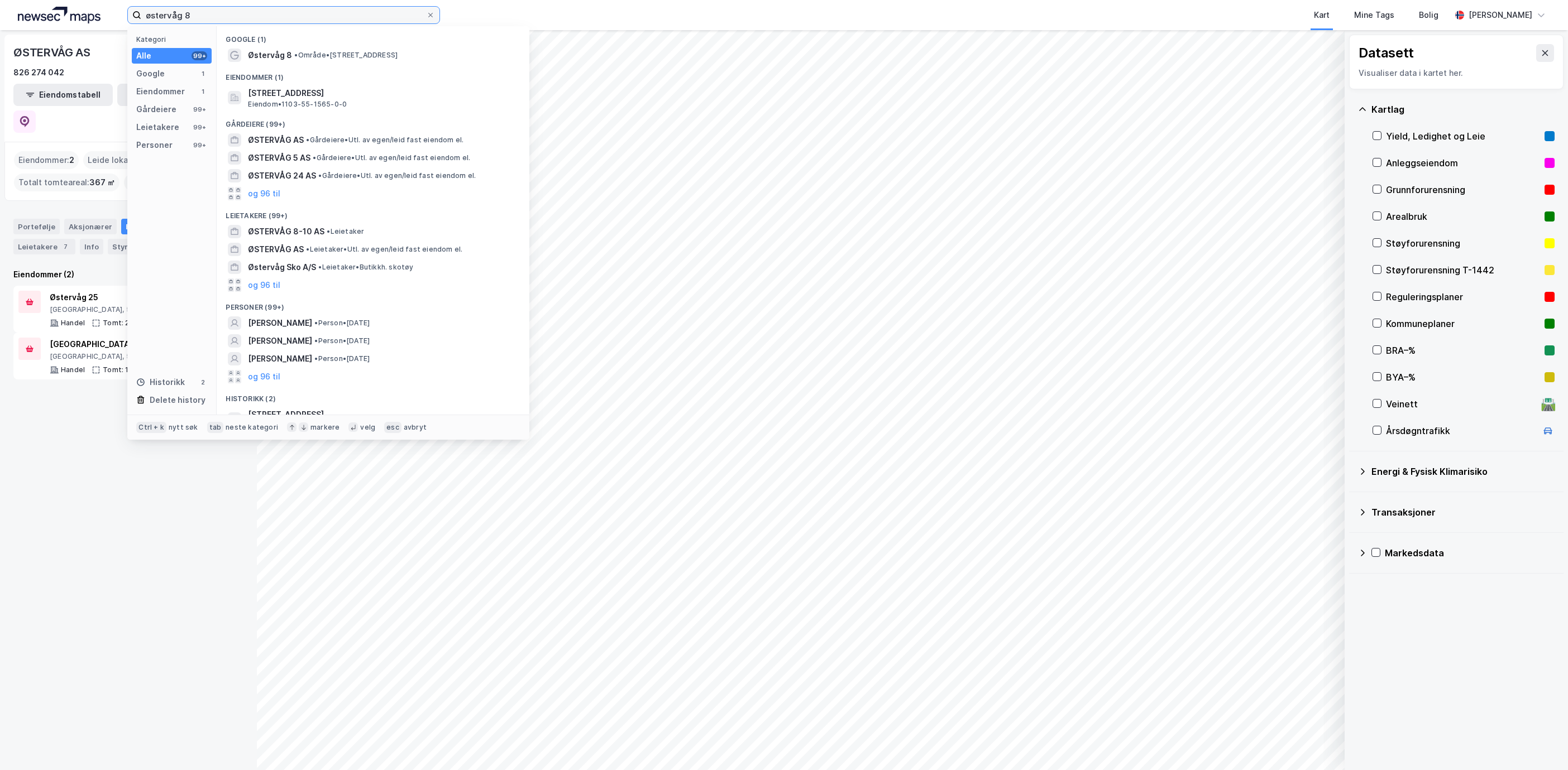
click at [228, 15] on input "østervåg 8" at bounding box center [284, 14] width 285 height 17
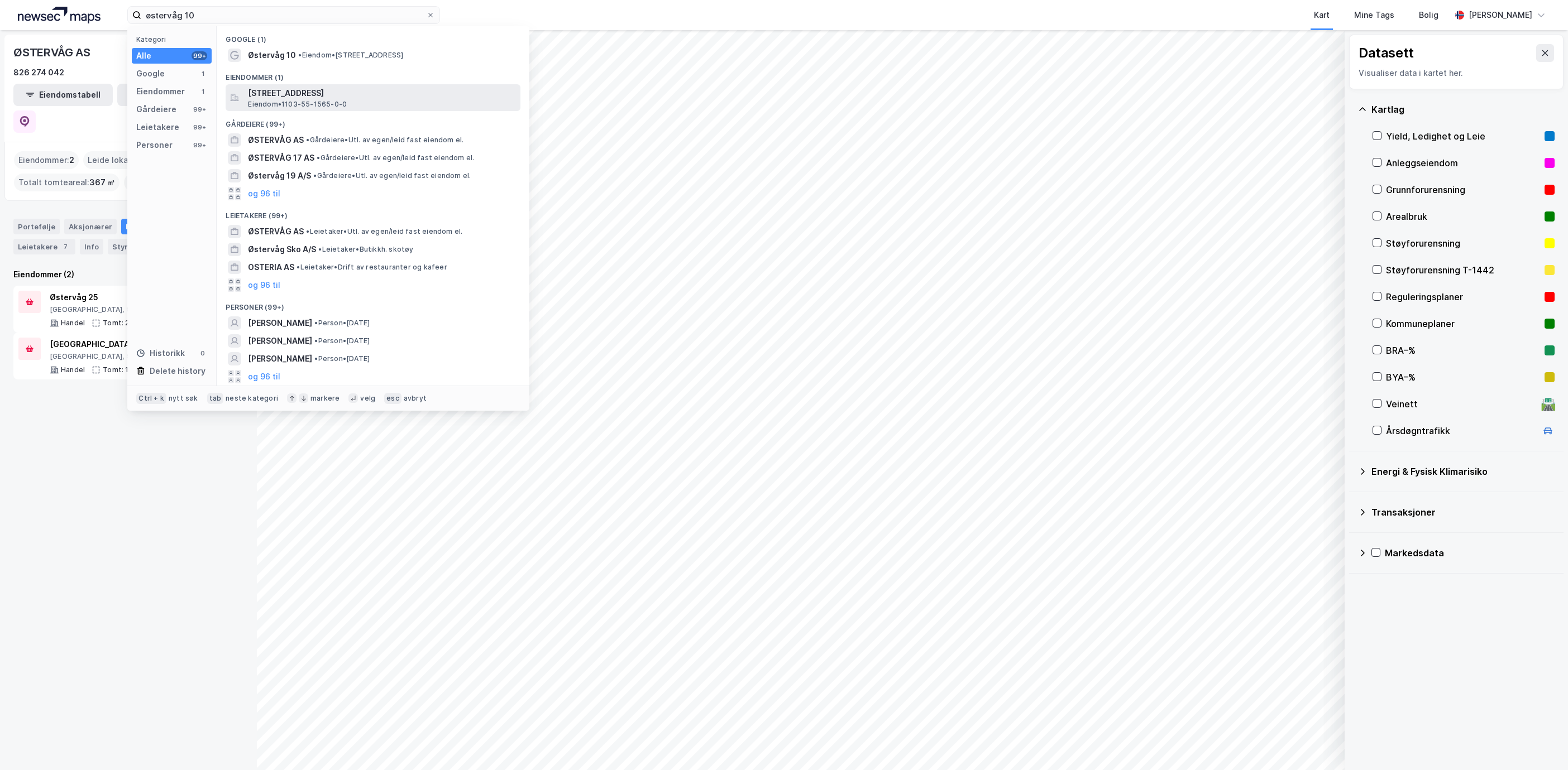
click at [324, 96] on span "[STREET_ADDRESS]" at bounding box center [381, 93] width 268 height 14
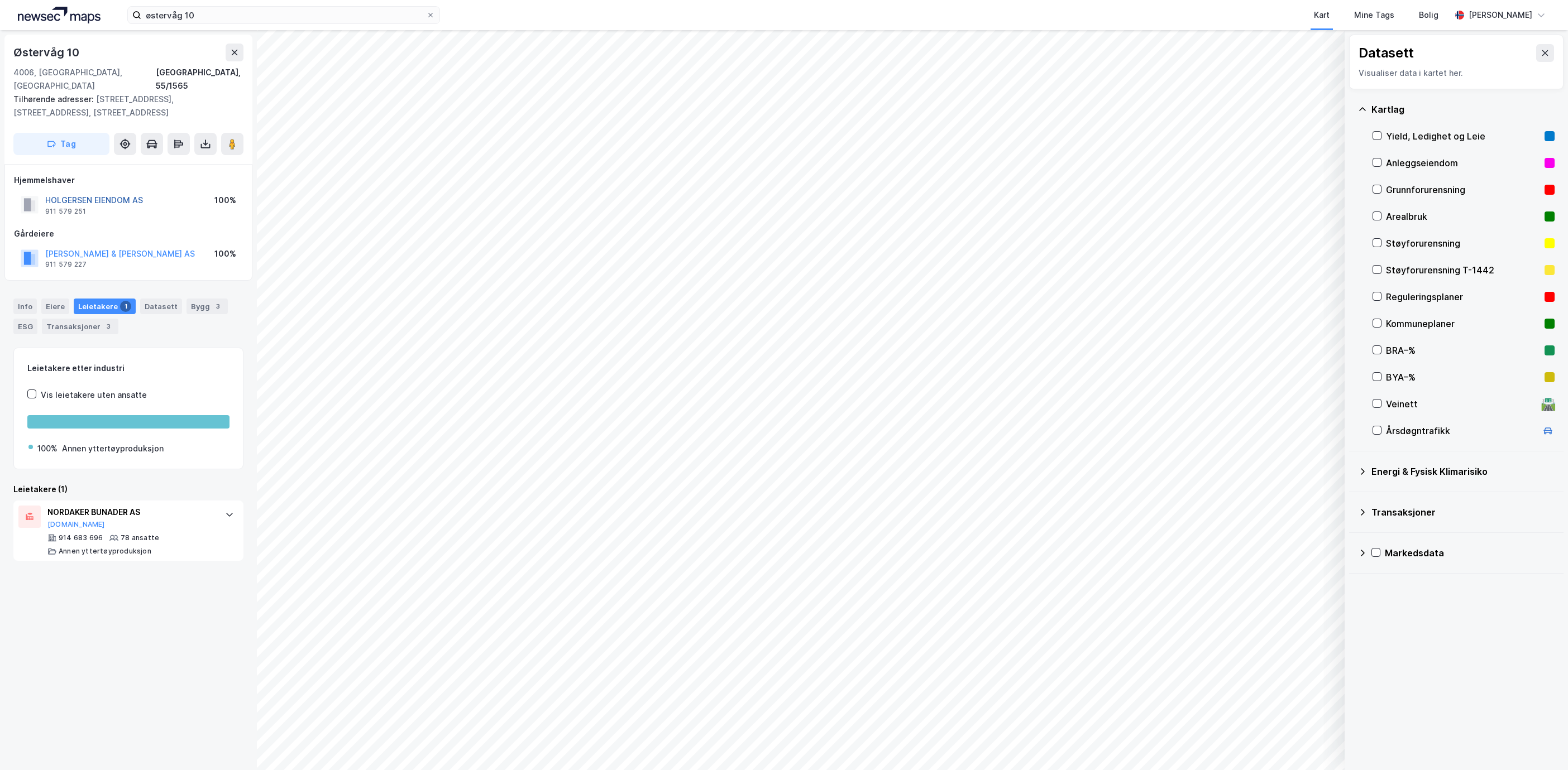
click at [0, 0] on button "HOLGERSEN EIENDOM AS" at bounding box center [0, 0] width 0 height 0
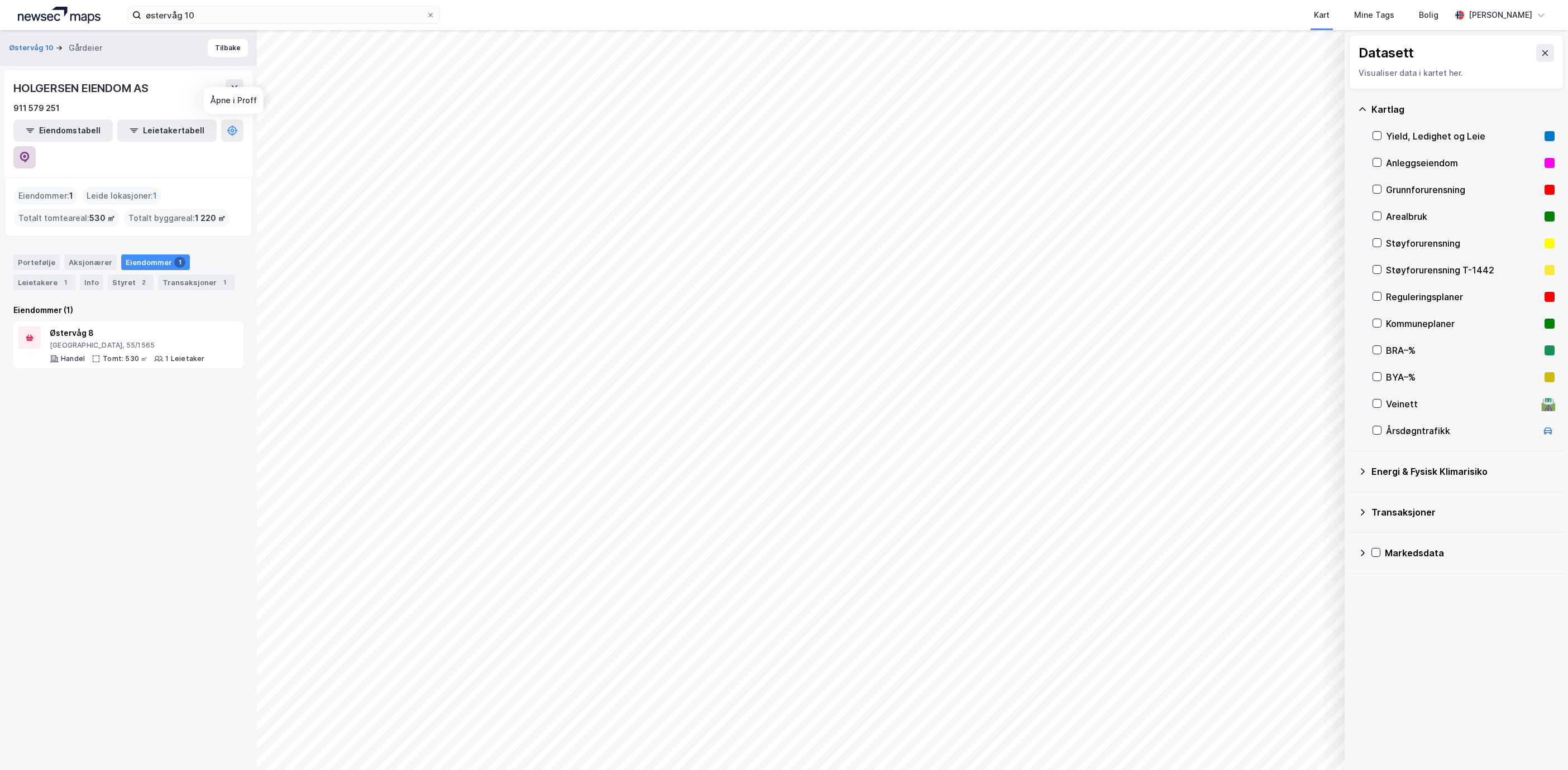
click at [30, 152] on icon at bounding box center [24, 158] width 11 height 11
click at [214, 41] on button "Tilbake" at bounding box center [228, 48] width 41 height 18
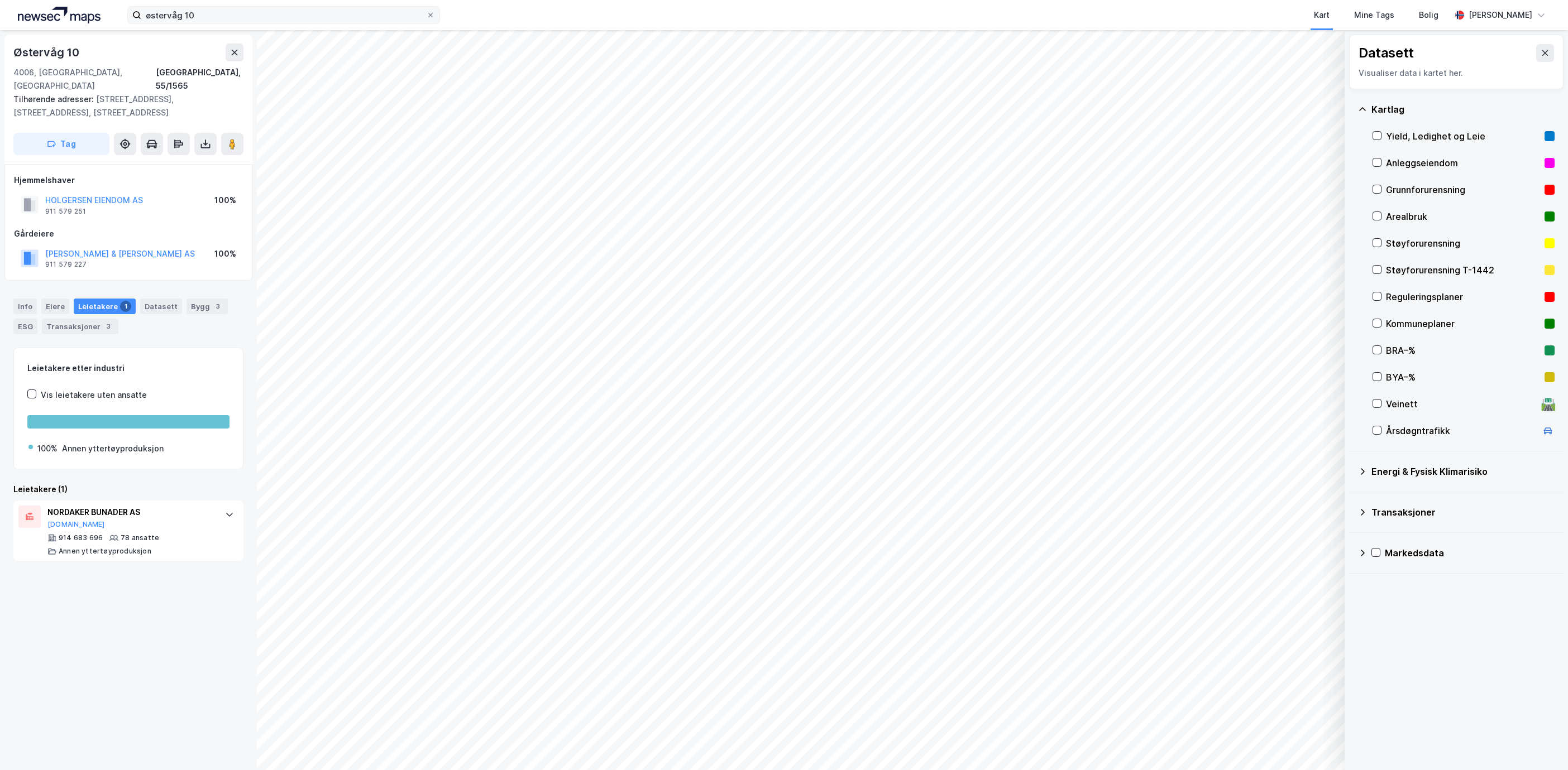
click at [216, 23] on label "østervåg 10" at bounding box center [283, 15] width 313 height 18
click at [216, 23] on input "østervåg 10" at bounding box center [284, 14] width 285 height 17
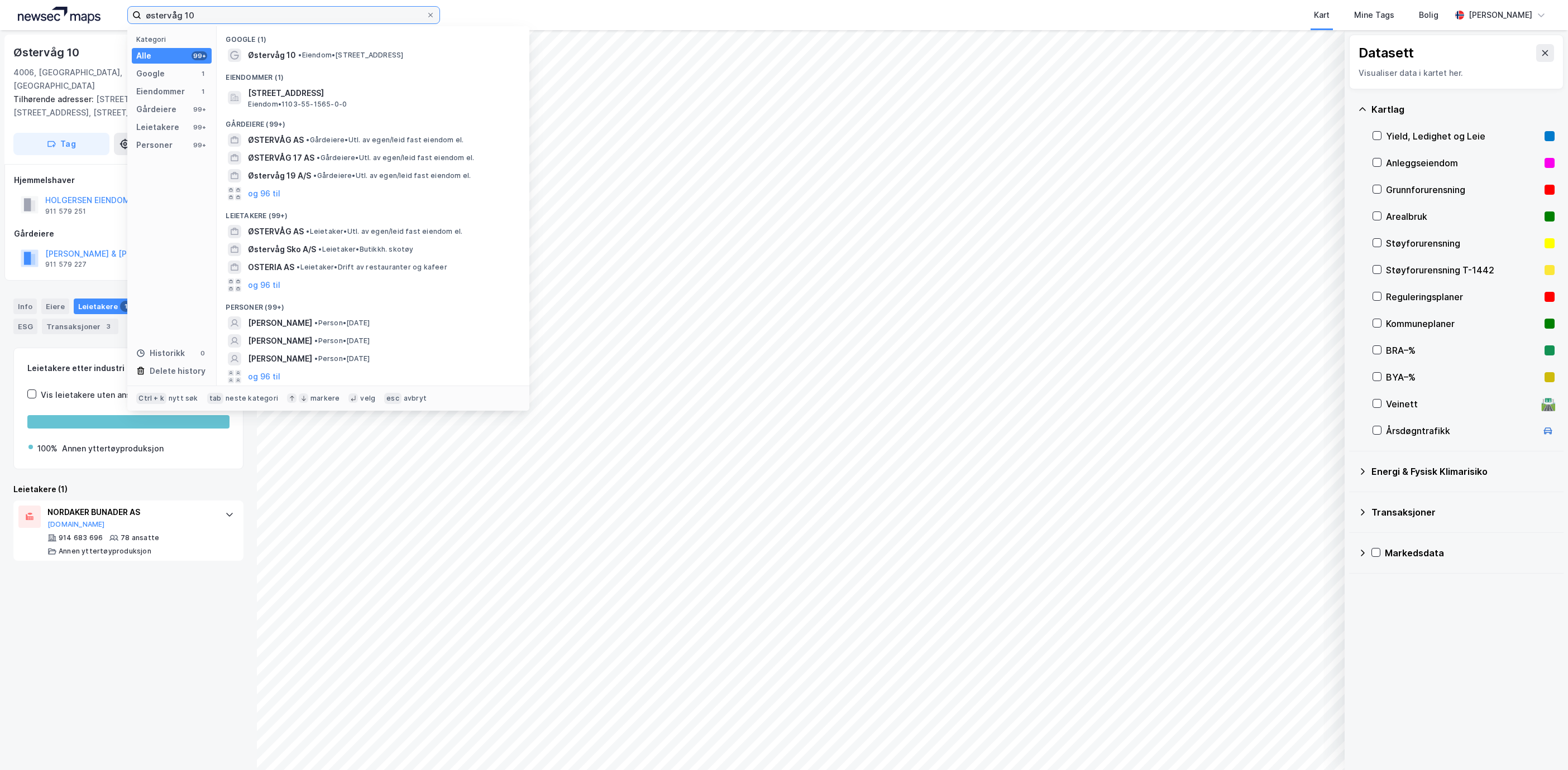
drag, startPoint x: 215, startPoint y: 17, endPoint x: 22, endPoint y: 26, distance: 193.2
click at [22, 26] on div "østervåg 10 Kategori Alle 99+ Google 1 Eiendommer 1 Gårdeiere 99+ Leietakere 99…" at bounding box center [784, 14] width 1568 height 30
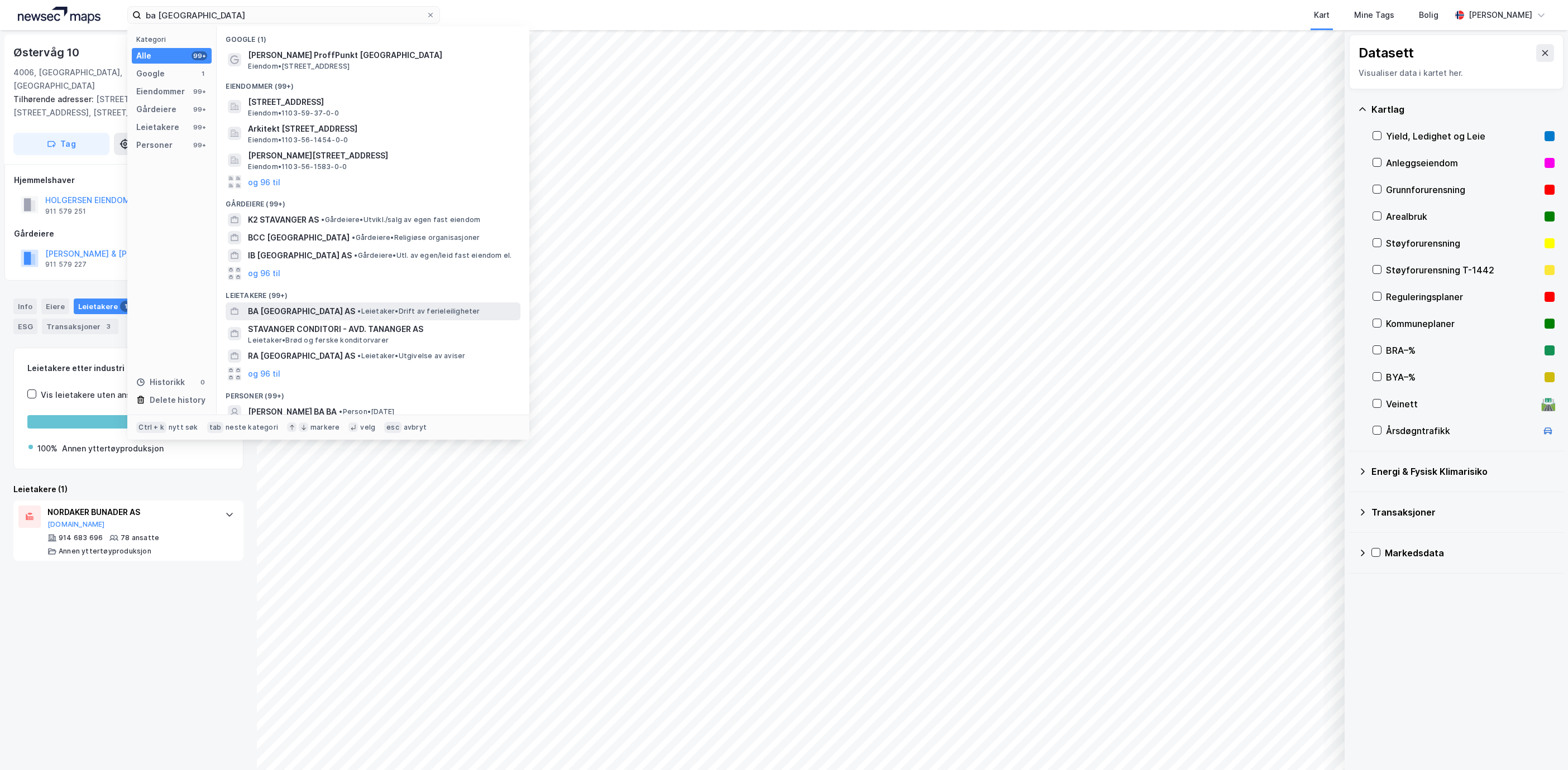
click at [315, 311] on span "BA [GEOGRAPHIC_DATA] AS" at bounding box center [301, 311] width 107 height 14
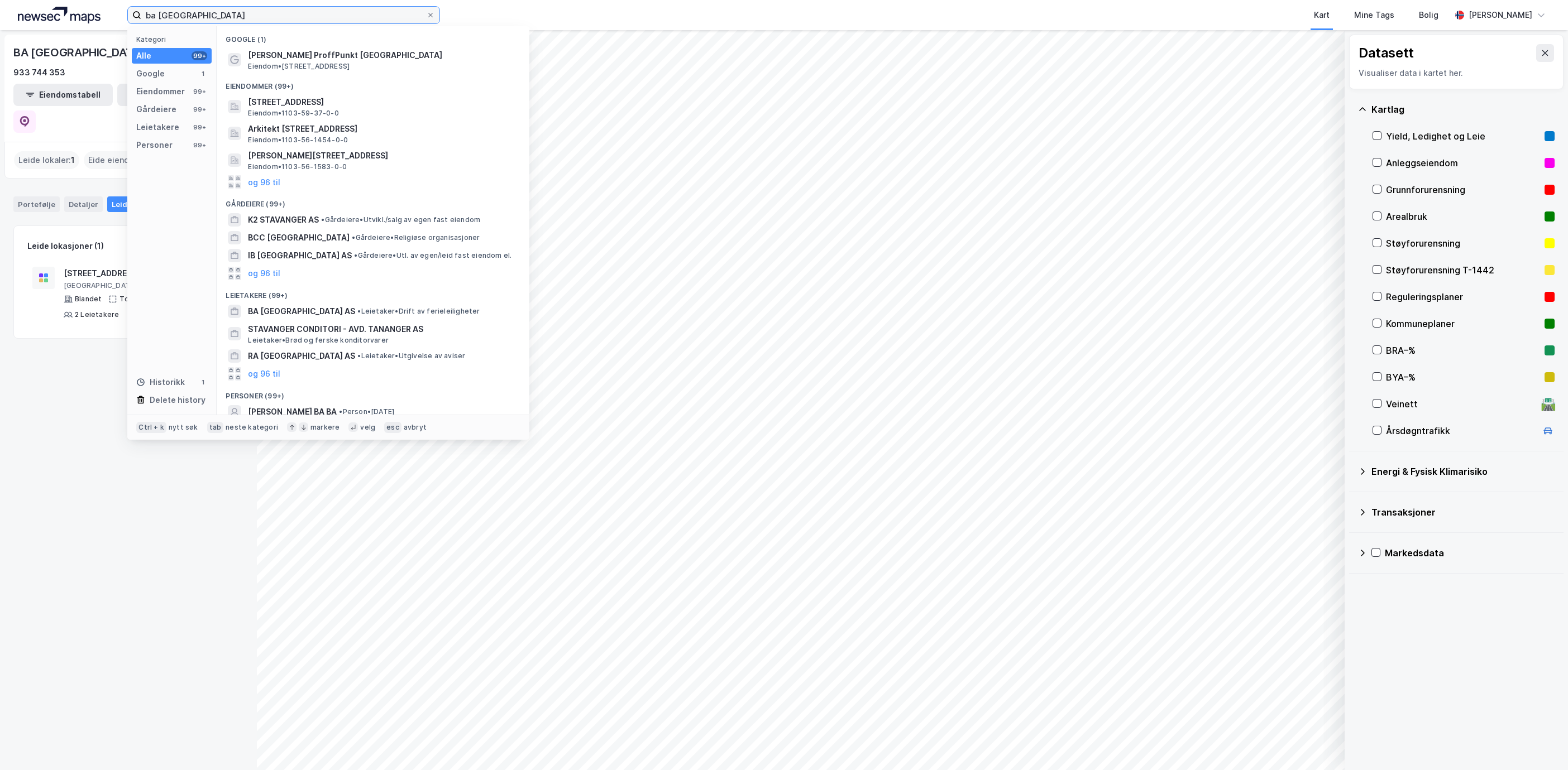
drag, startPoint x: 243, startPoint y: 15, endPoint x: 67, endPoint y: 12, distance: 176.0
click at [67, 12] on div "ba stavanger Kategori Alle 99+ Google 1 Eiendommer 99+ Gårdeiere 99+ Leietakere…" at bounding box center [784, 14] width 1568 height 30
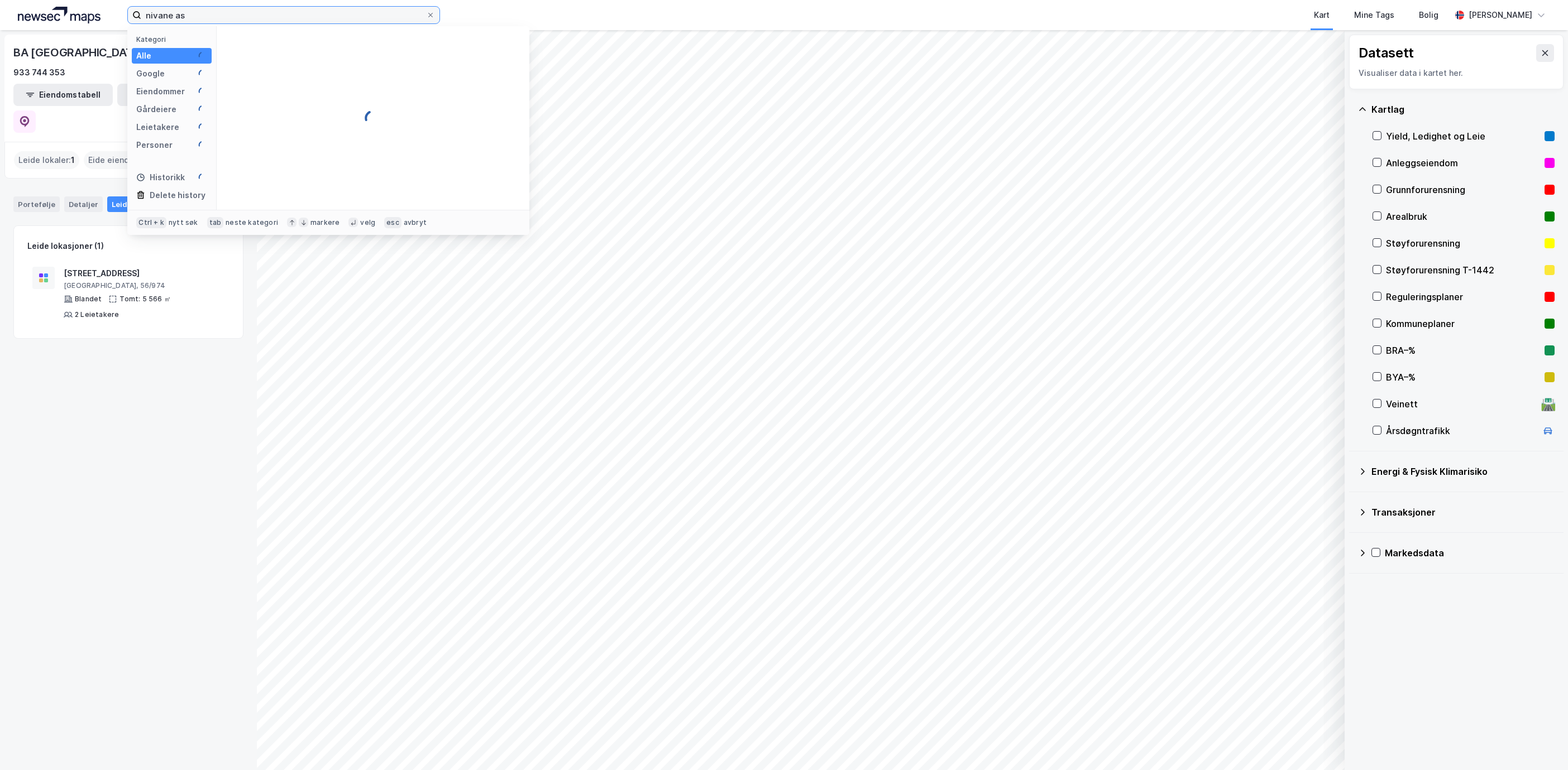
type input "nivane as"
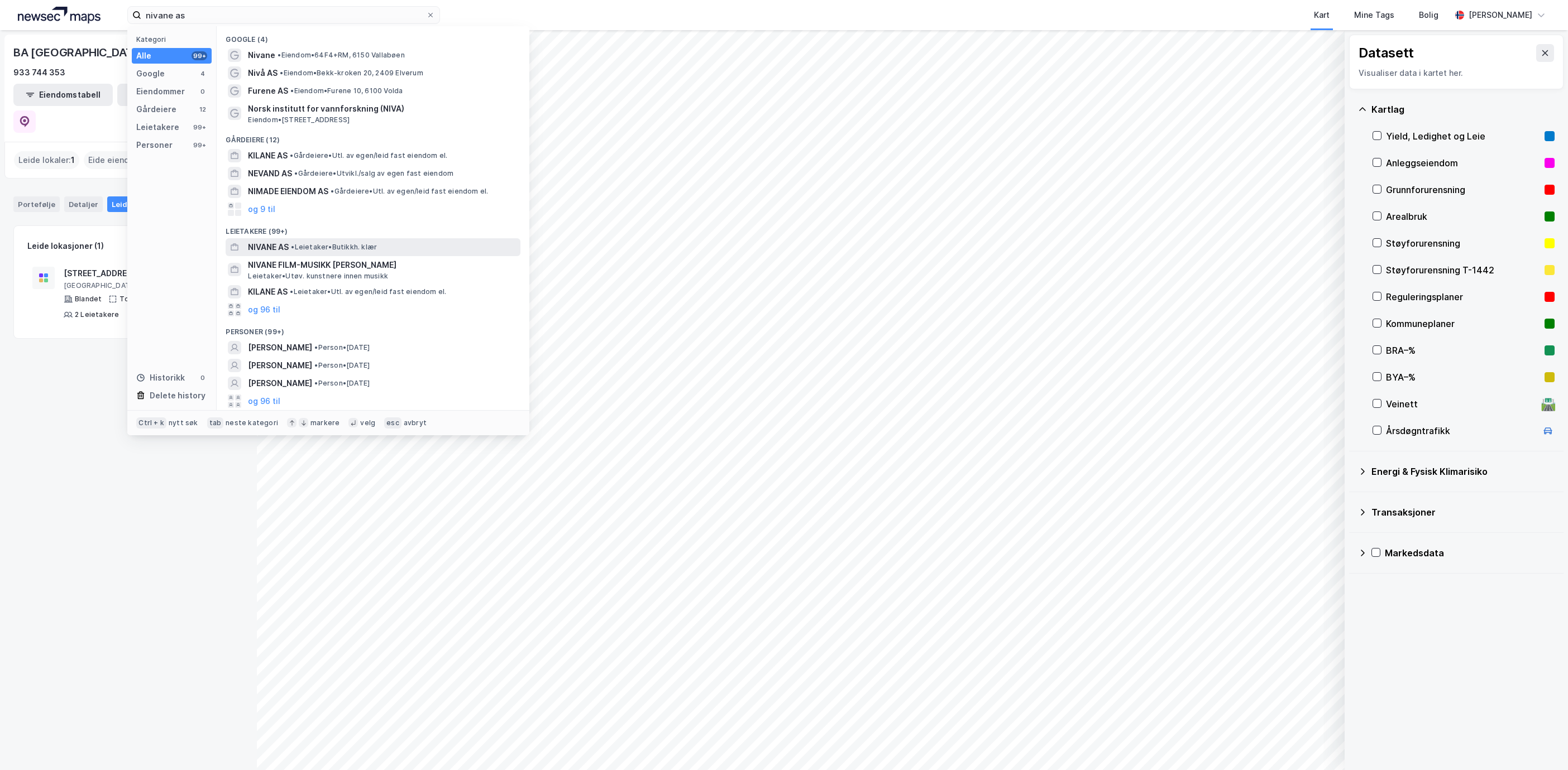
click at [295, 243] on span "•" at bounding box center [293, 247] width 4 height 8
